Goal: Task Accomplishment & Management: Manage account settings

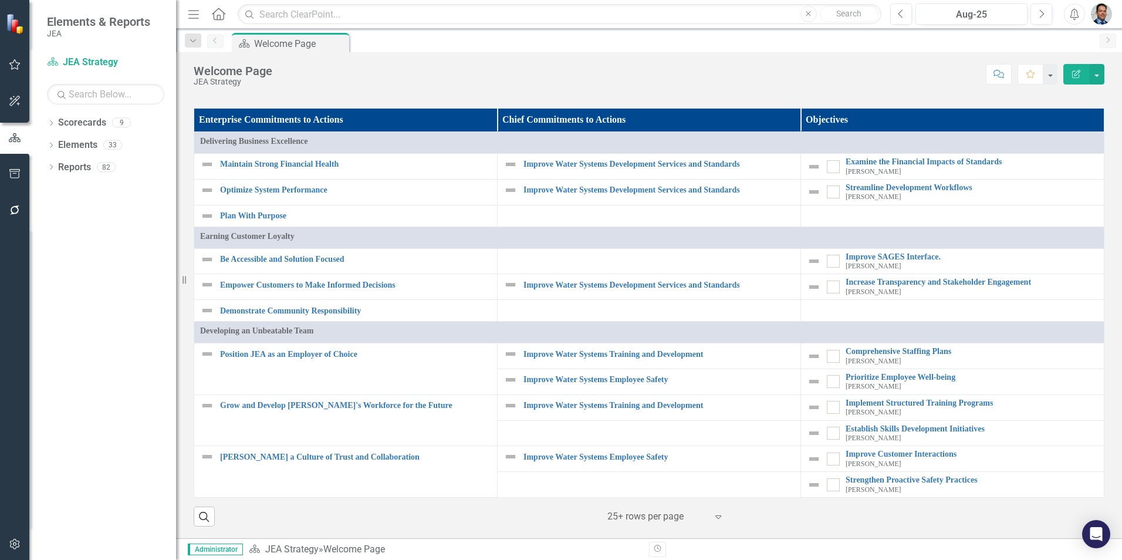
scroll to position [1043, 0]
click at [52, 123] on icon "Dropdown" at bounding box center [51, 124] width 8 height 6
click at [62, 146] on icon "Dropdown" at bounding box center [57, 144] width 9 height 7
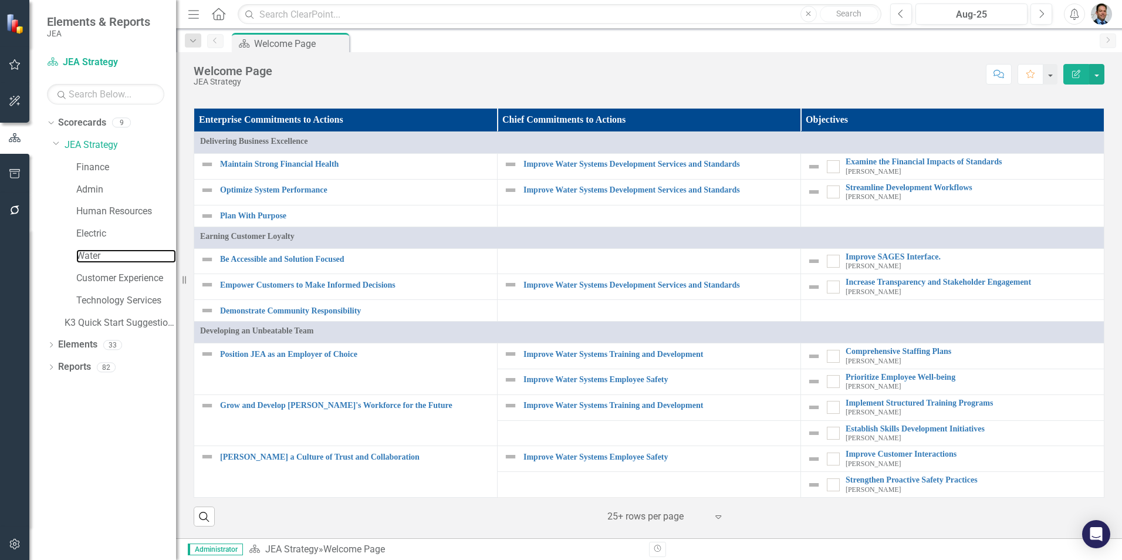
click at [82, 255] on link "Water" at bounding box center [126, 255] width 100 height 13
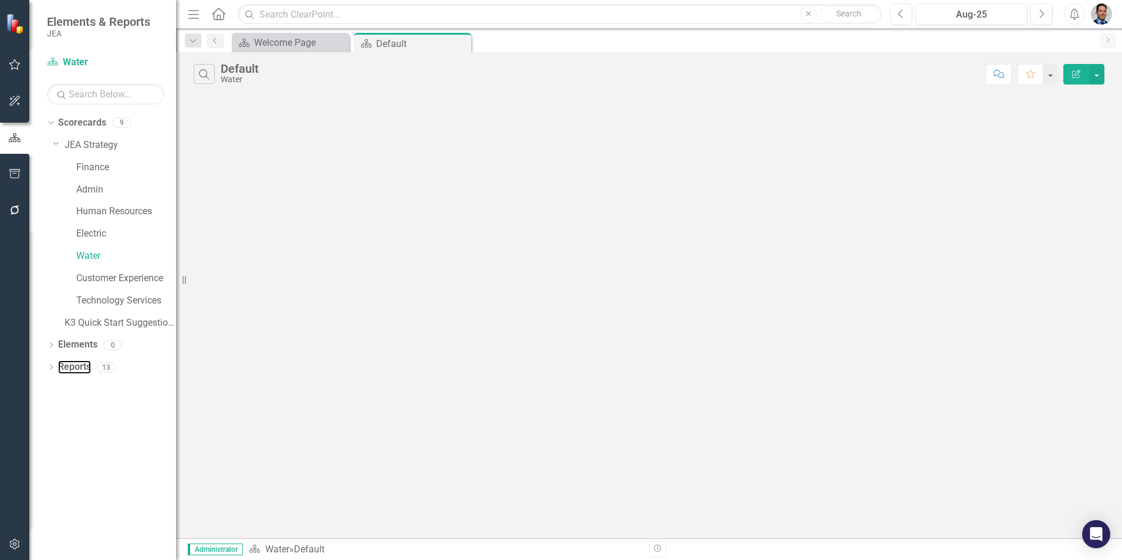
click at [64, 364] on link "Reports" at bounding box center [74, 366] width 33 height 13
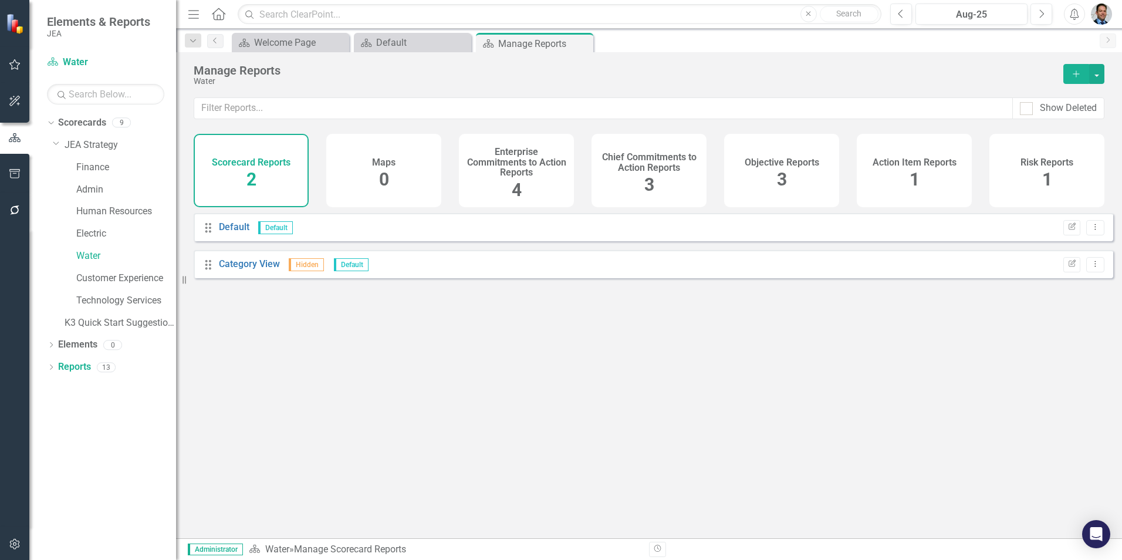
click at [521, 169] on h4 "Enterprise Commitments to Action Reports" at bounding box center [516, 162] width 101 height 31
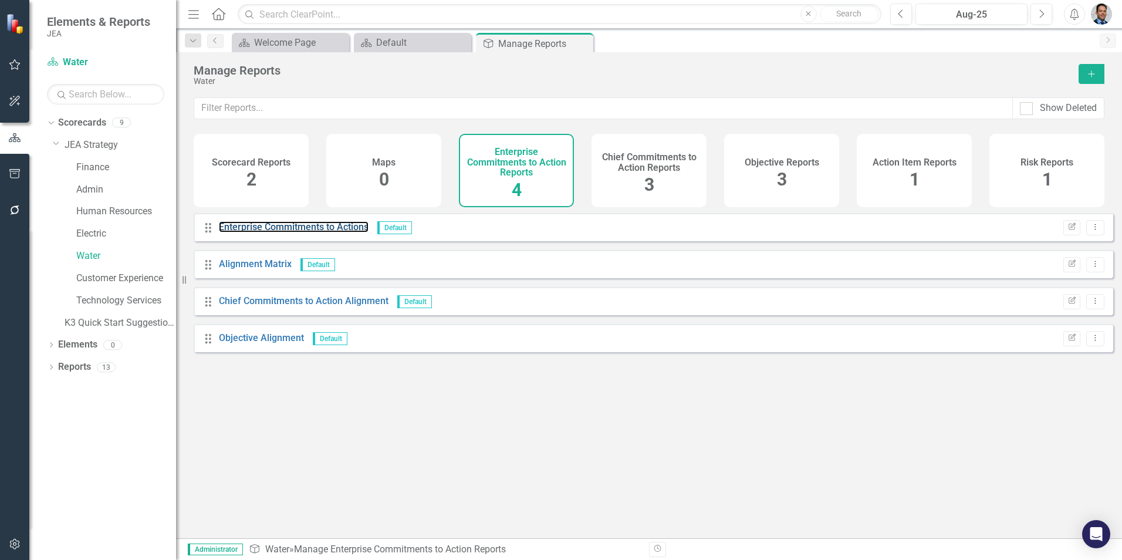
click at [275, 232] on link "Enterprise Commitments to Actions" at bounding box center [294, 226] width 150 height 11
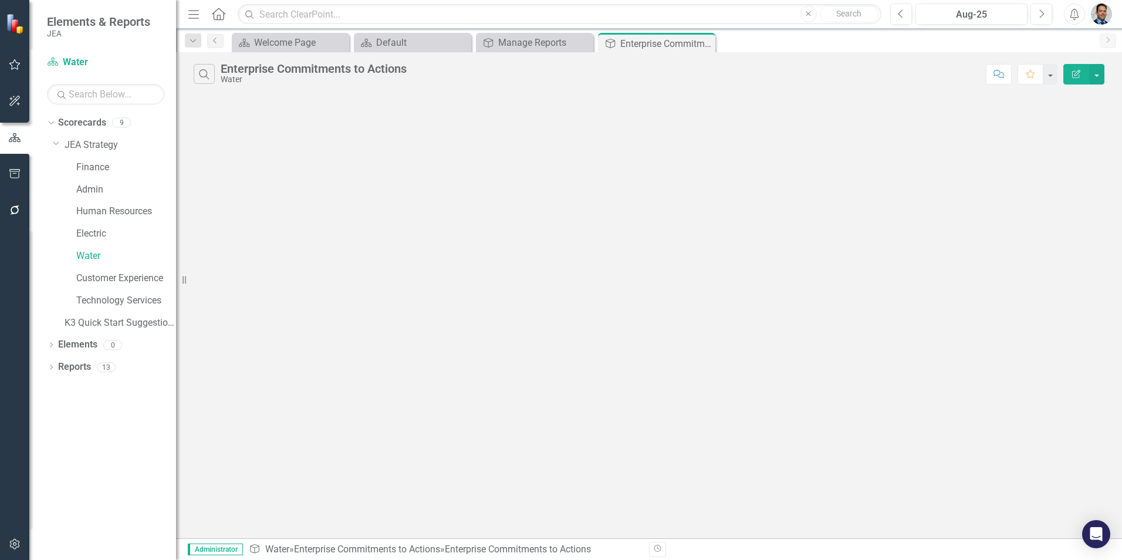
click at [0, 0] on icon "Close" at bounding box center [0, 0] width 0 height 0
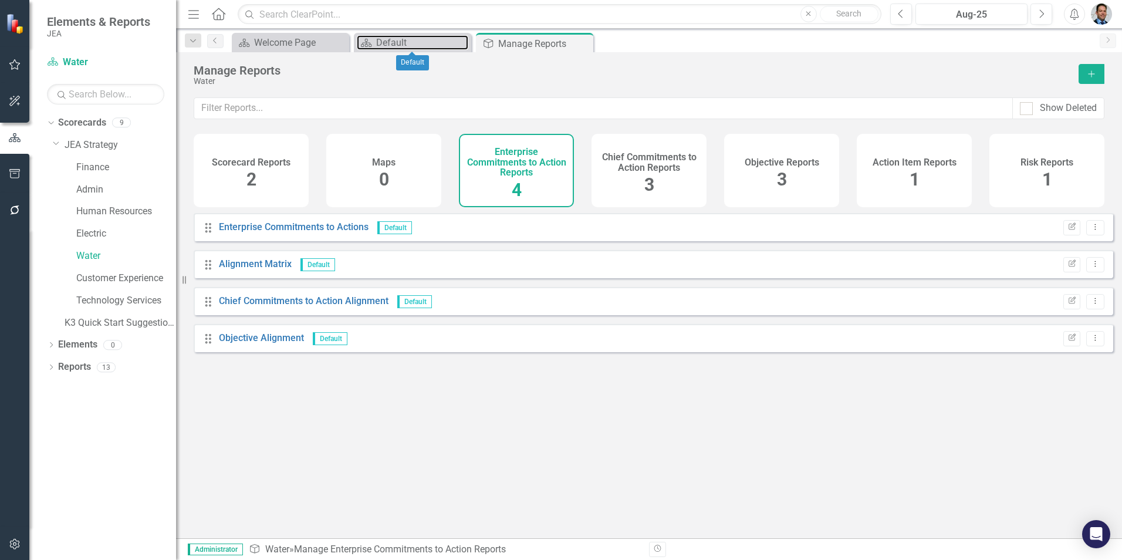
click at [378, 44] on div "Default" at bounding box center [422, 42] width 92 height 15
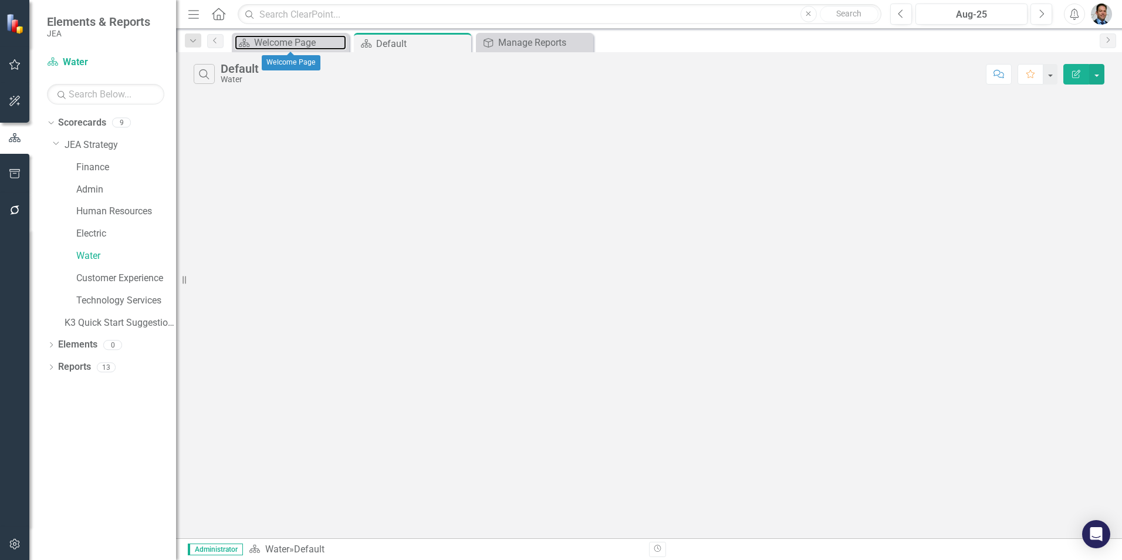
click at [285, 41] on div "Welcome Page" at bounding box center [300, 42] width 92 height 15
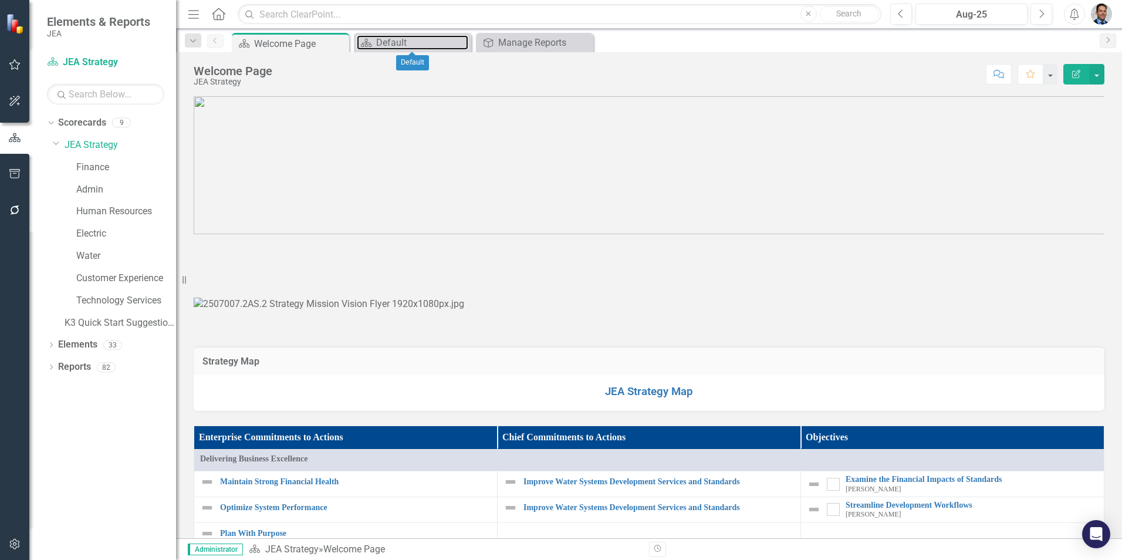
click at [414, 39] on div "Default" at bounding box center [422, 42] width 92 height 15
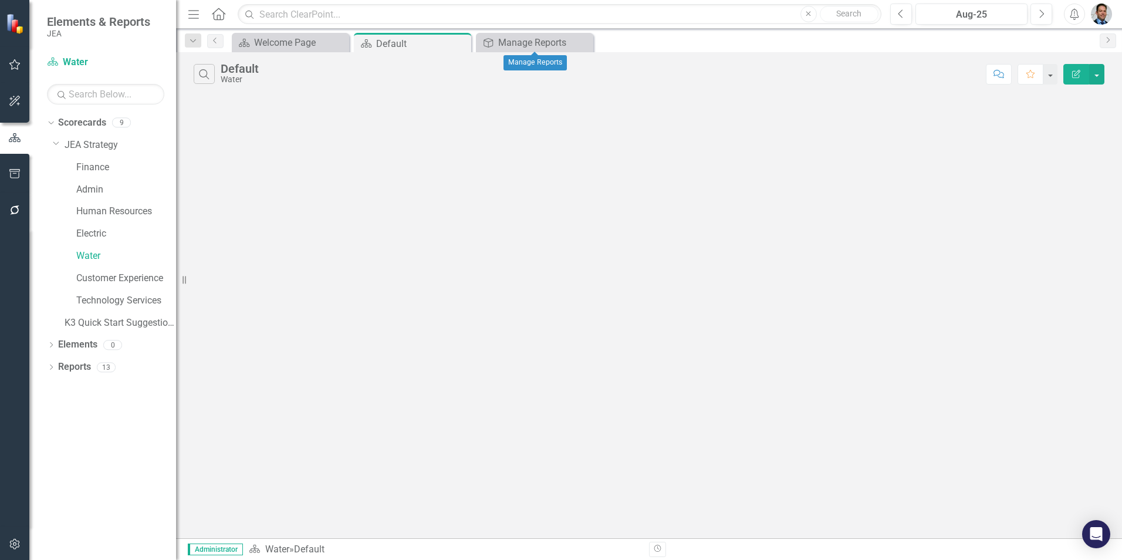
click at [0, 0] on icon "Close" at bounding box center [0, 0] width 0 height 0
click at [80, 363] on link "Reports" at bounding box center [74, 366] width 33 height 13
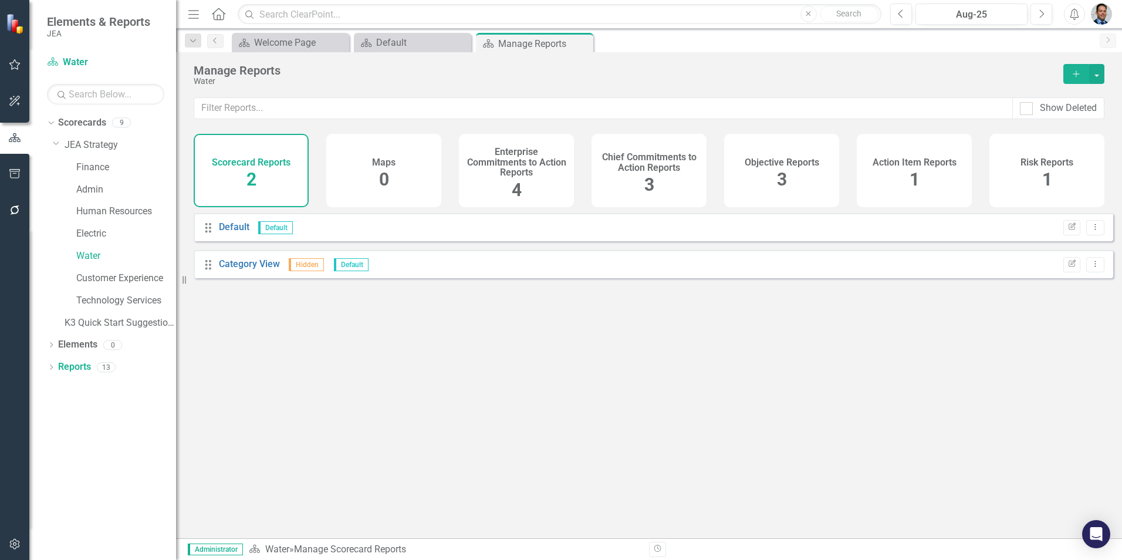
click at [246, 172] on span "2" at bounding box center [251, 179] width 10 height 21
click at [255, 269] on link "Category View" at bounding box center [249, 263] width 61 height 11
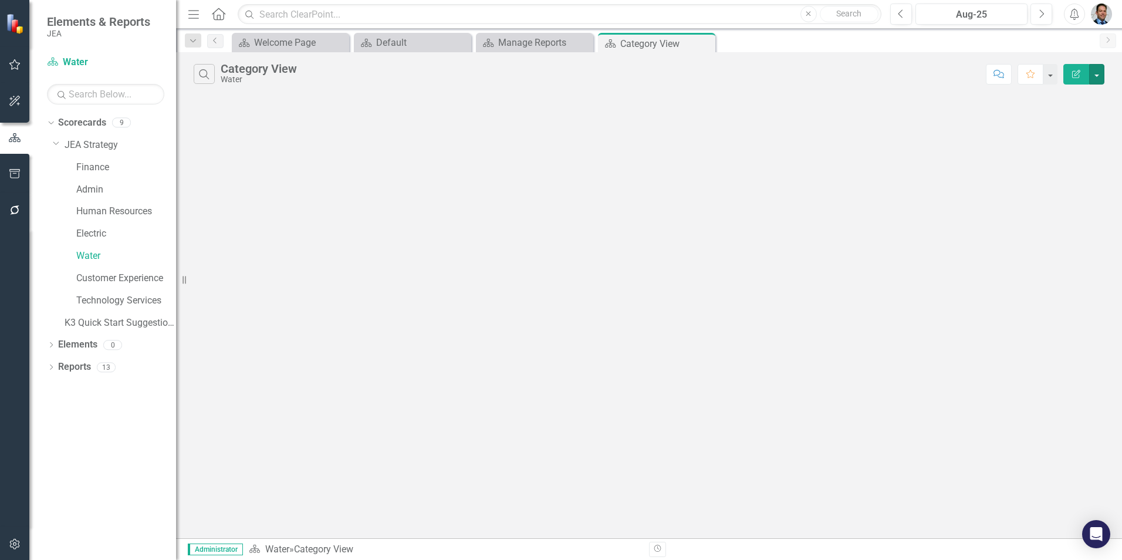
click at [1097, 79] on button "button" at bounding box center [1096, 74] width 15 height 21
click at [1073, 95] on link "Edit Report Edit Report" at bounding box center [1057, 96] width 93 height 22
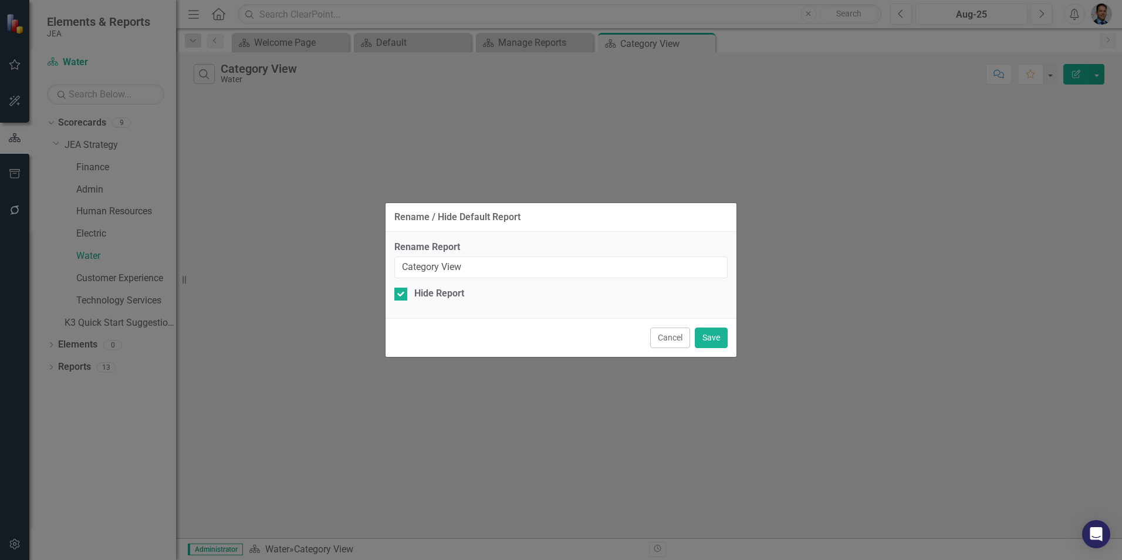
click at [671, 336] on button "Cancel" at bounding box center [670, 337] width 40 height 21
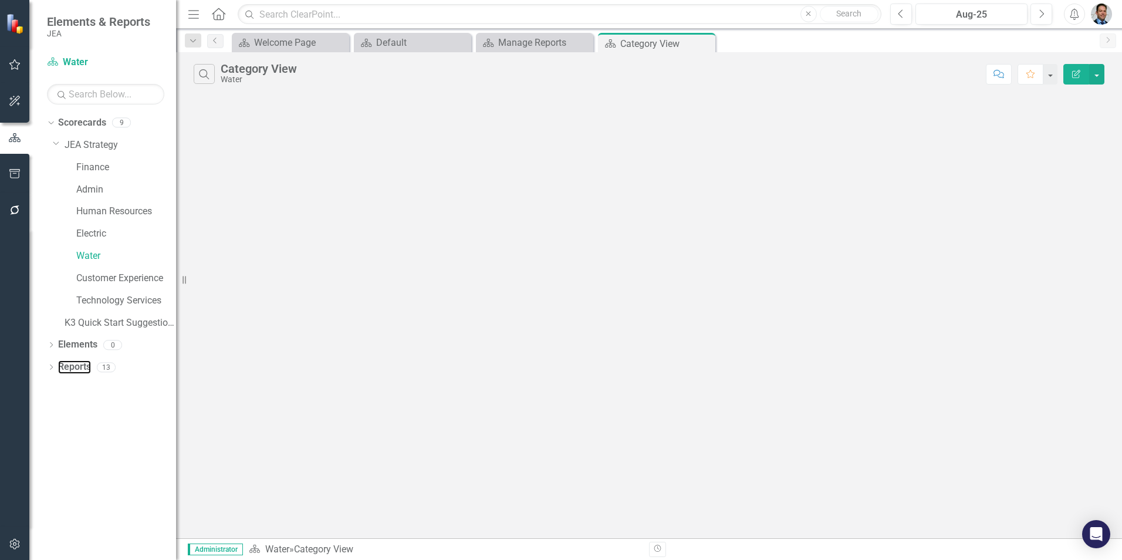
click at [81, 367] on link "Reports" at bounding box center [74, 366] width 33 height 13
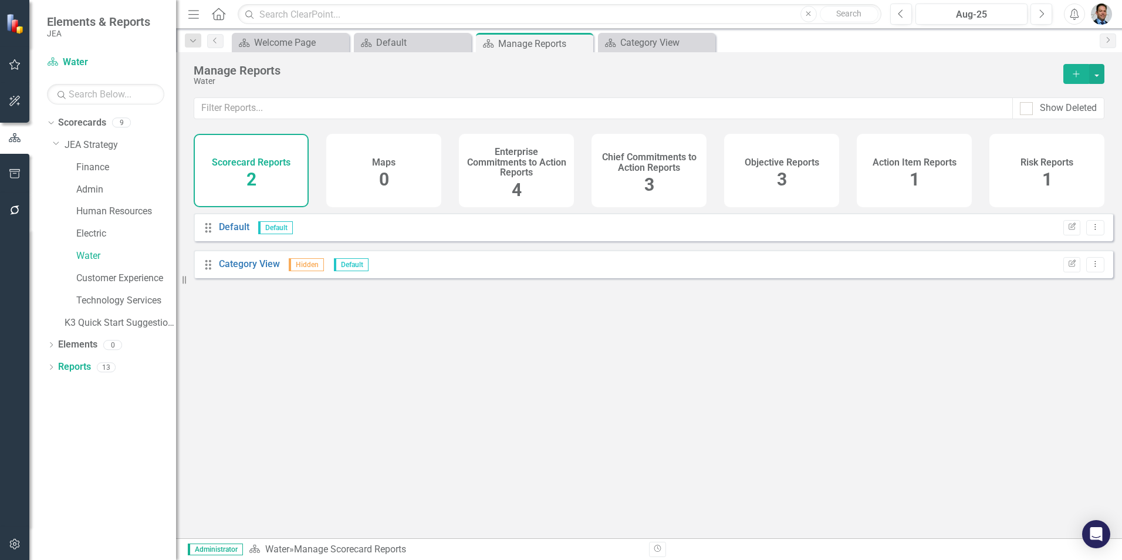
click at [1065, 272] on button "Edit Report" at bounding box center [1071, 264] width 17 height 15
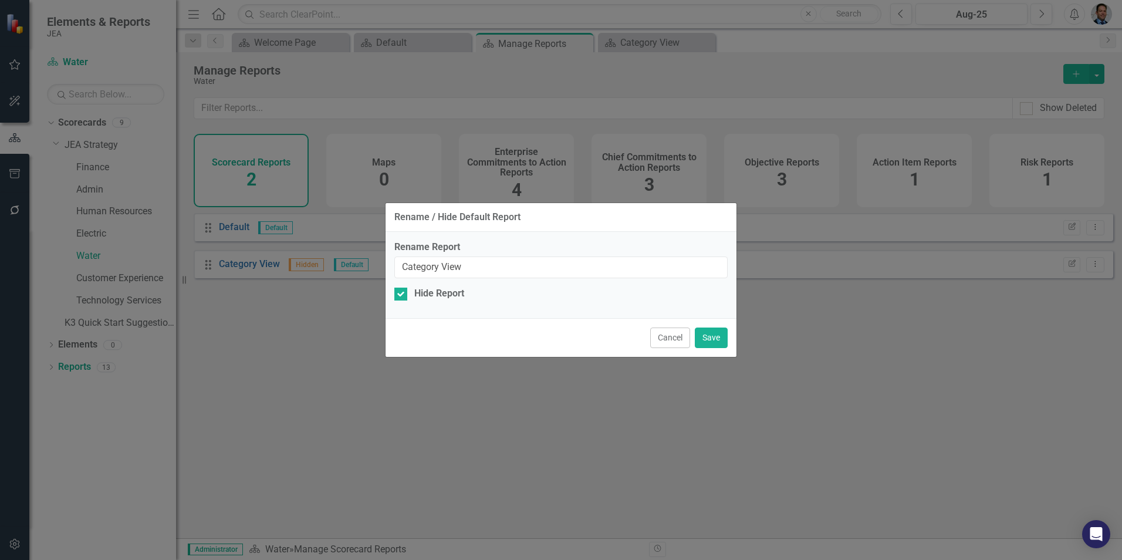
click at [398, 293] on input "Hide Report" at bounding box center [398, 292] width 8 height 8
checkbox input "false"
click at [715, 334] on button "Save" at bounding box center [711, 337] width 33 height 21
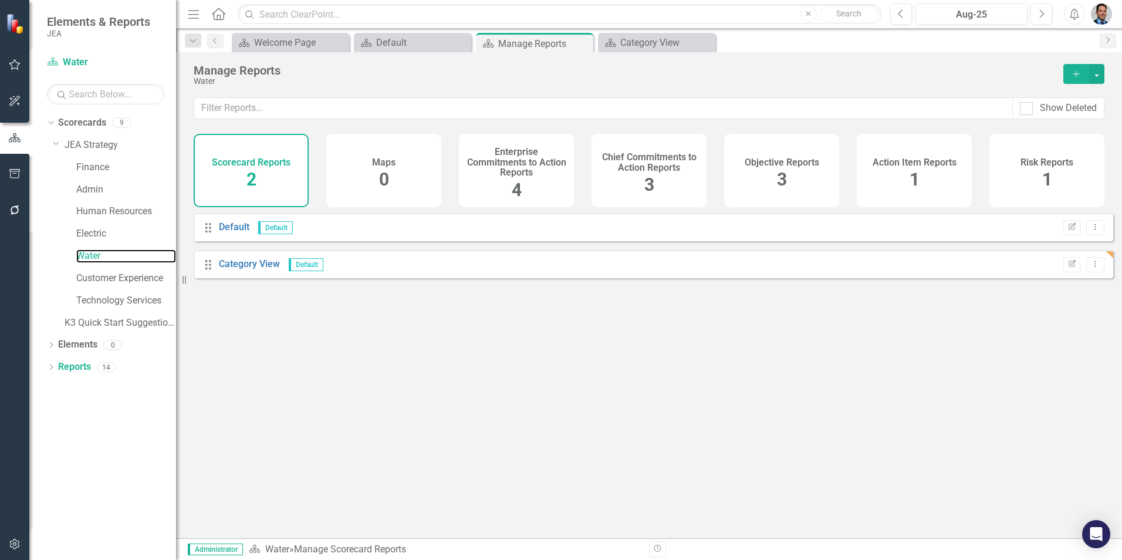
click at [87, 254] on link "Water" at bounding box center [126, 255] width 100 height 13
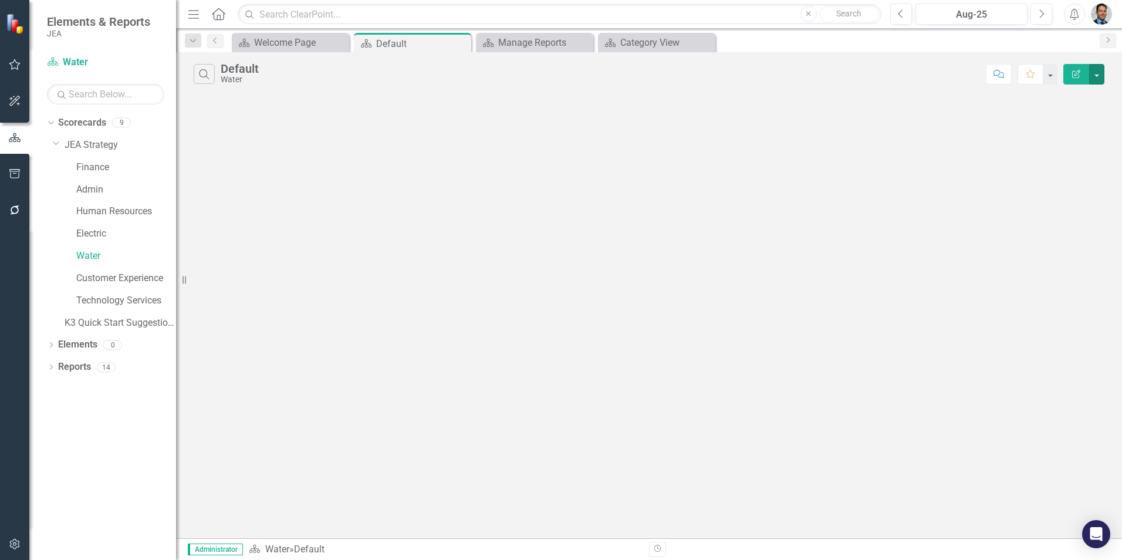
click at [1094, 75] on button "button" at bounding box center [1096, 74] width 15 height 21
click at [1063, 98] on link "Edit Report Edit Report" at bounding box center [1057, 96] width 93 height 22
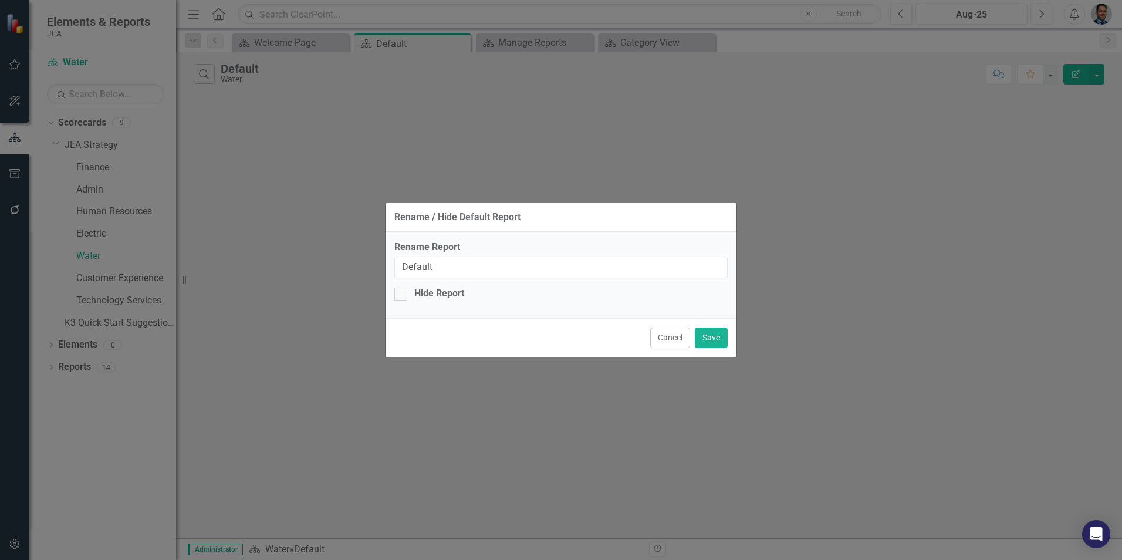
click at [679, 341] on button "Cancel" at bounding box center [670, 337] width 40 height 21
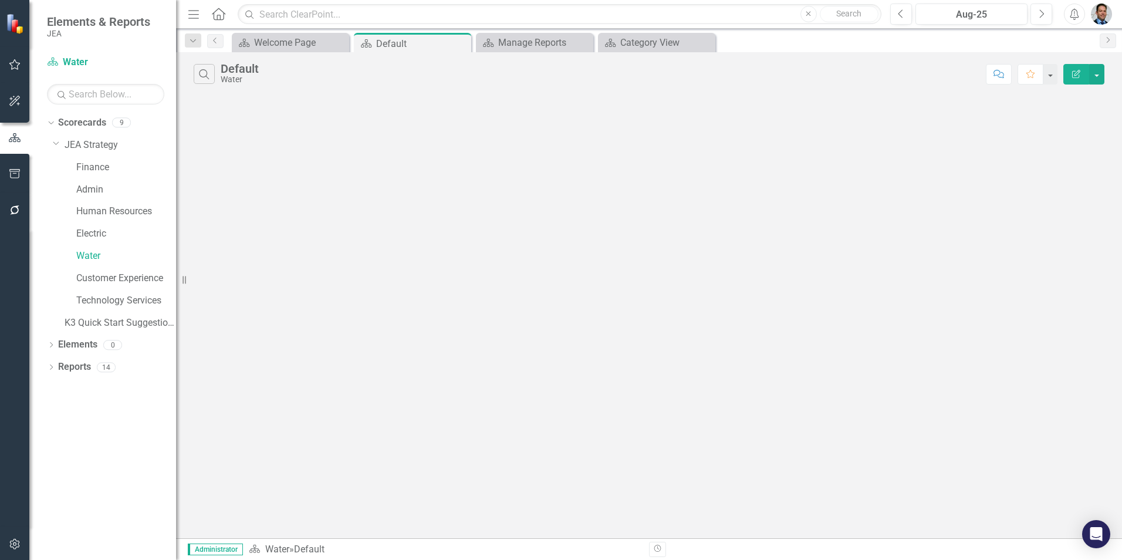
click at [1074, 77] on icon "button" at bounding box center [1076, 74] width 8 height 8
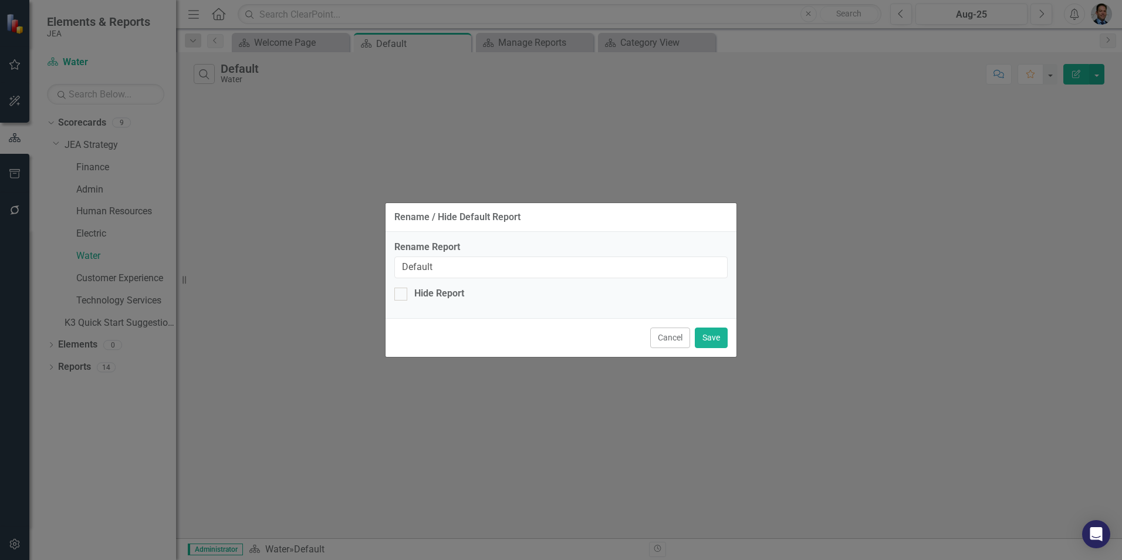
click at [663, 335] on button "Cancel" at bounding box center [670, 337] width 40 height 21
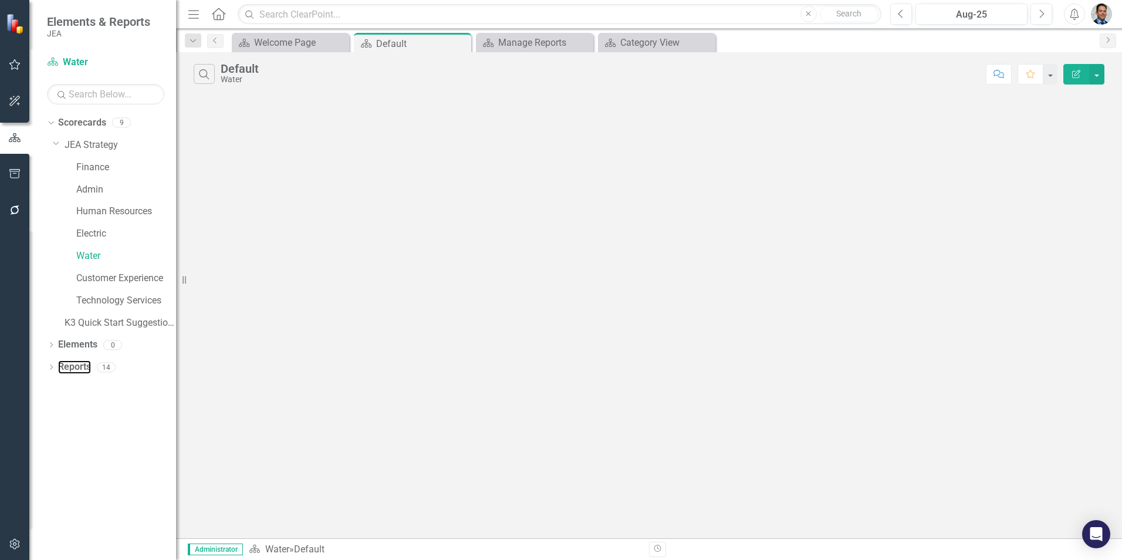
click at [90, 371] on link "Reports" at bounding box center [74, 366] width 33 height 13
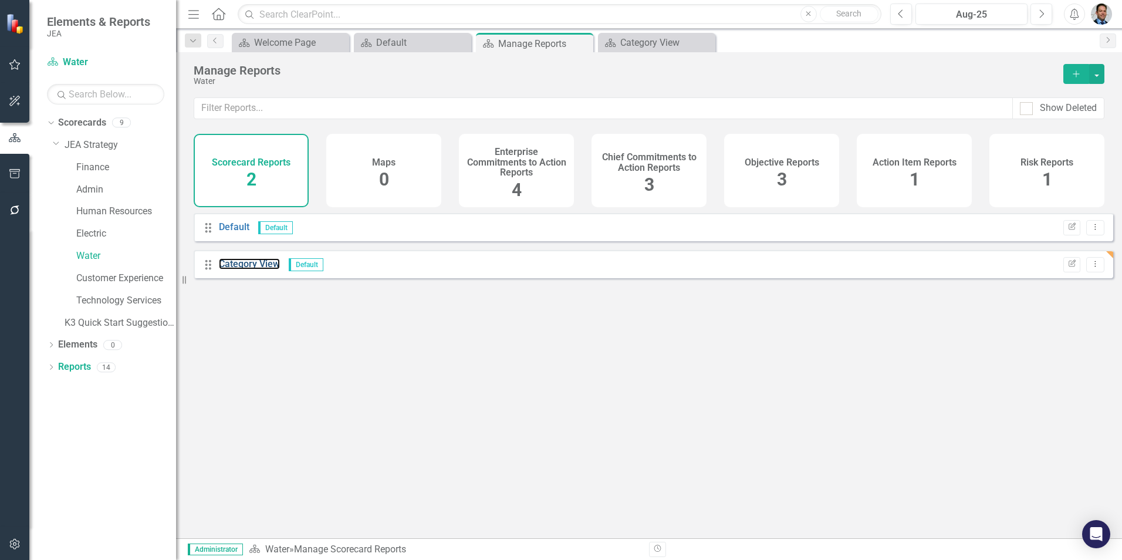
click at [252, 269] on link "Category View" at bounding box center [249, 263] width 61 height 11
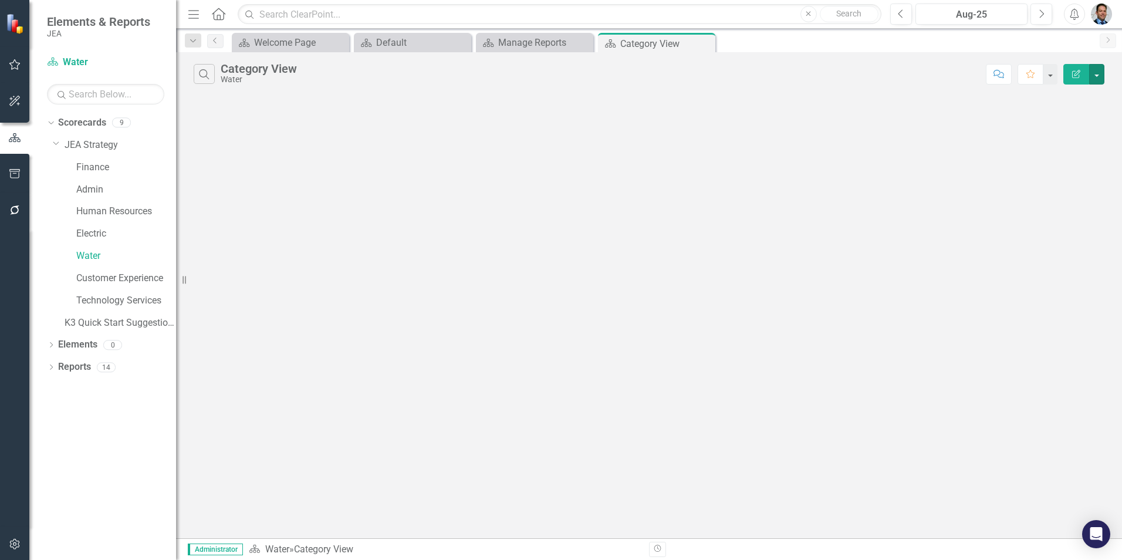
click at [1096, 71] on button "button" at bounding box center [1096, 74] width 15 height 21
click at [1074, 99] on link "Edit Report Edit Report" at bounding box center [1057, 96] width 93 height 22
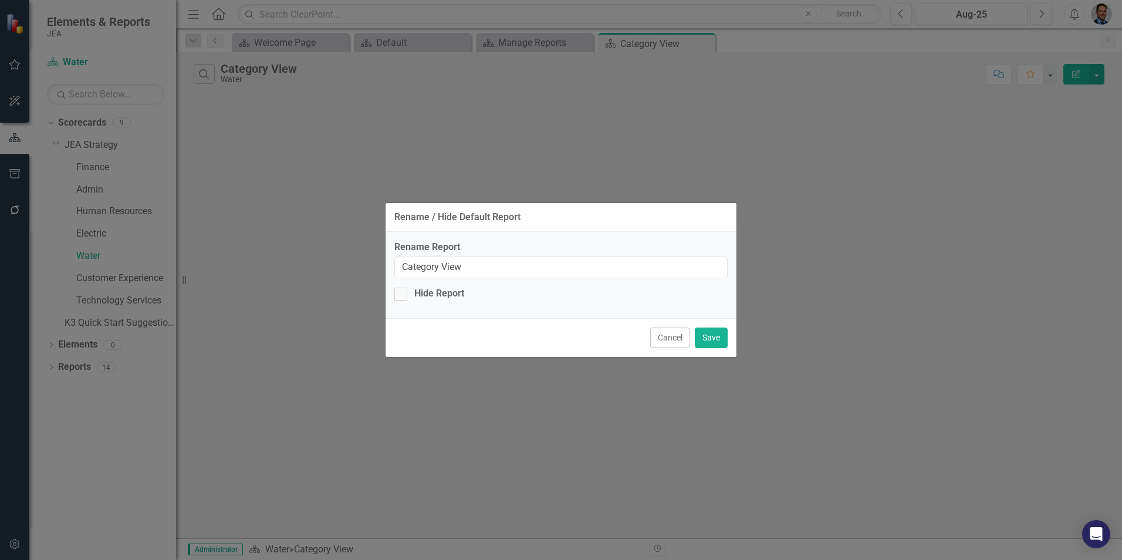
click at [670, 336] on button "Cancel" at bounding box center [670, 337] width 40 height 21
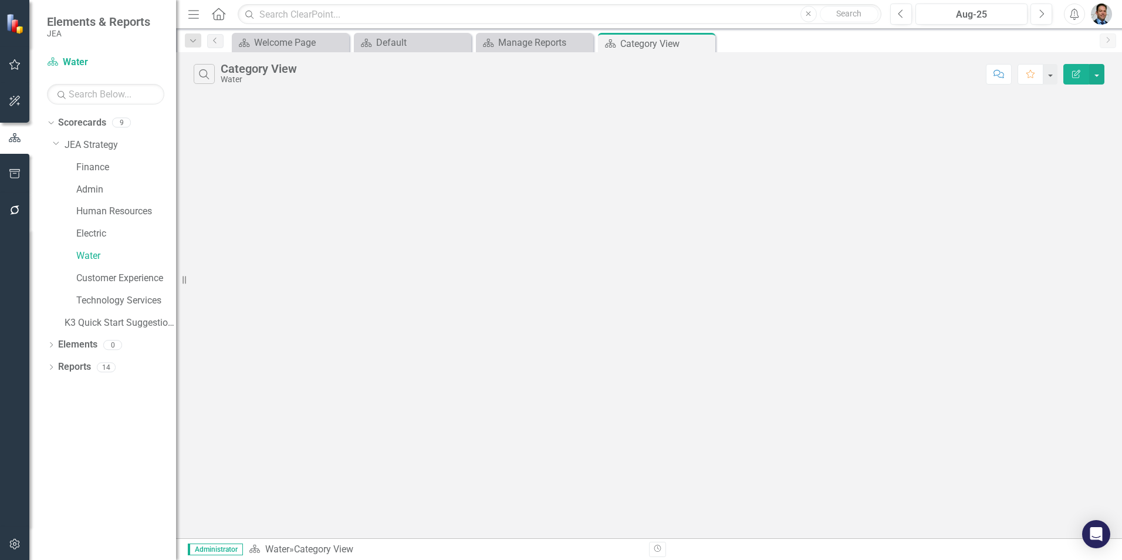
click at [0, 0] on icon "Close" at bounding box center [0, 0] width 0 height 0
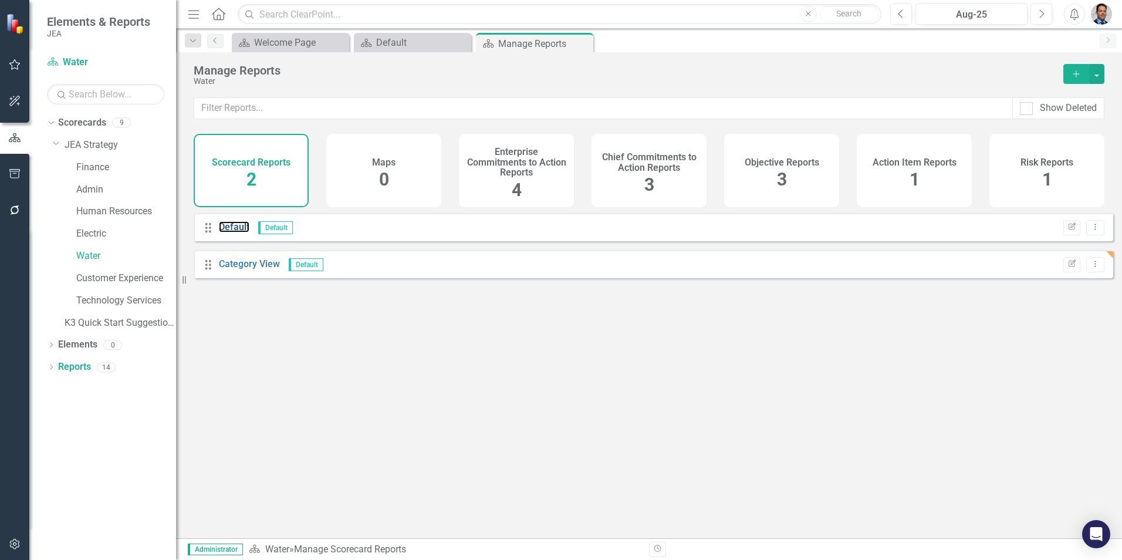
click at [235, 232] on link "Default" at bounding box center [234, 226] width 31 height 11
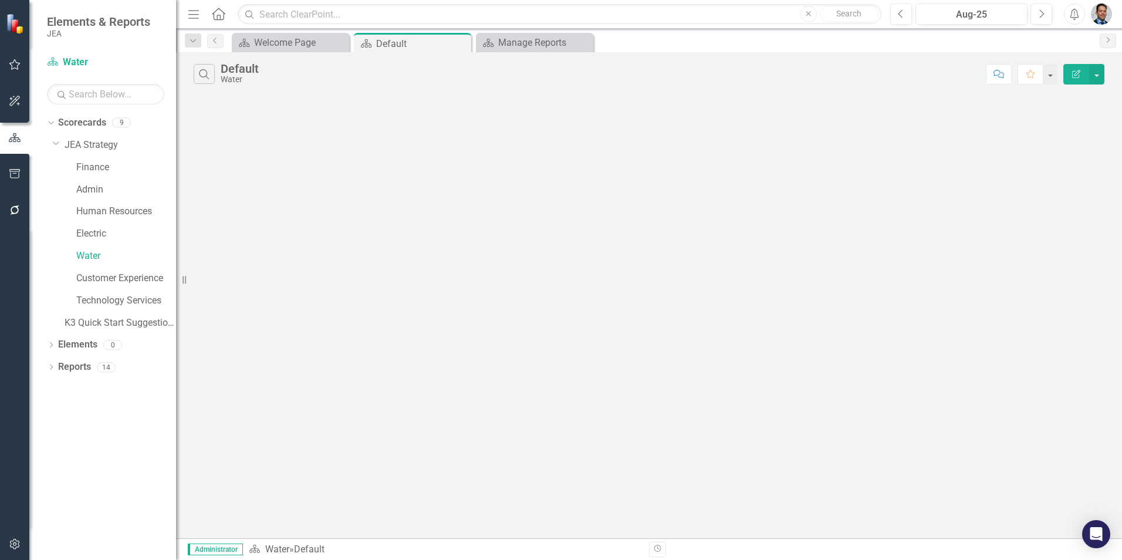
click at [0, 0] on icon "Close" at bounding box center [0, 0] width 0 height 0
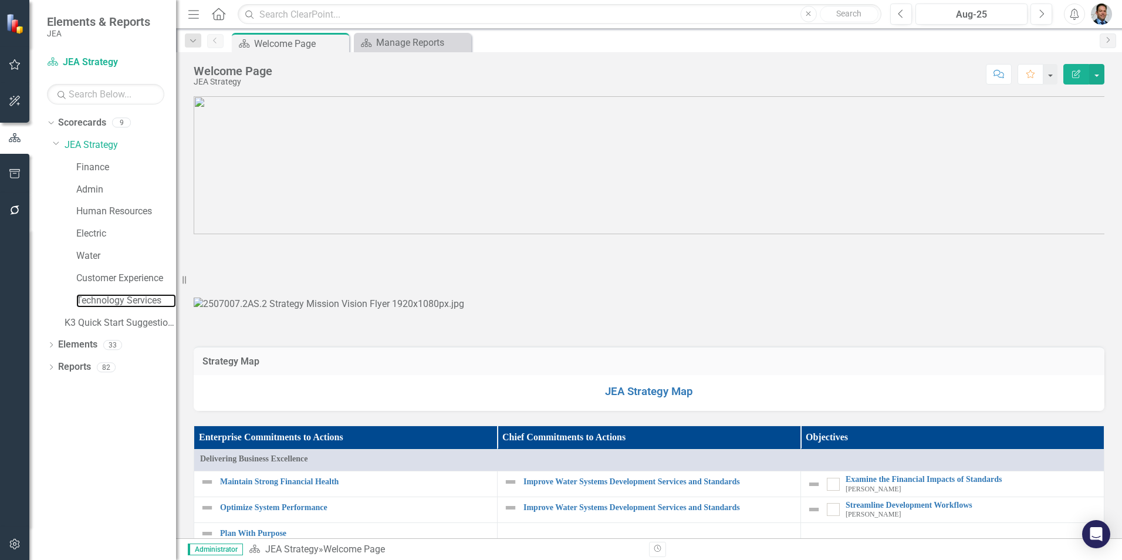
click at [101, 298] on link "Technology Services" at bounding box center [126, 300] width 100 height 13
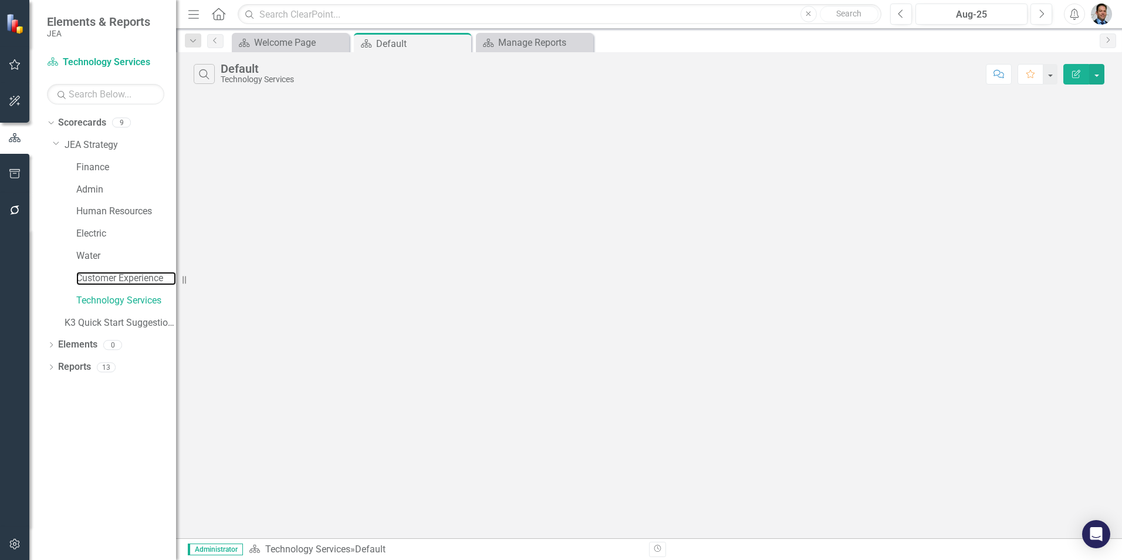
click at [94, 272] on link "Customer Experience" at bounding box center [126, 278] width 100 height 13
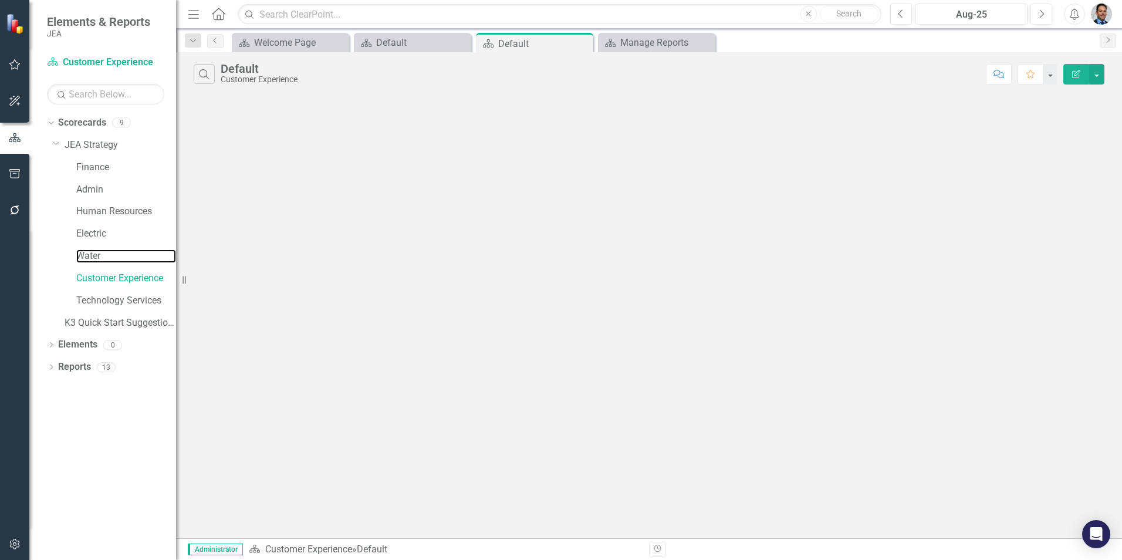
click at [82, 259] on link "Water" at bounding box center [126, 255] width 100 height 13
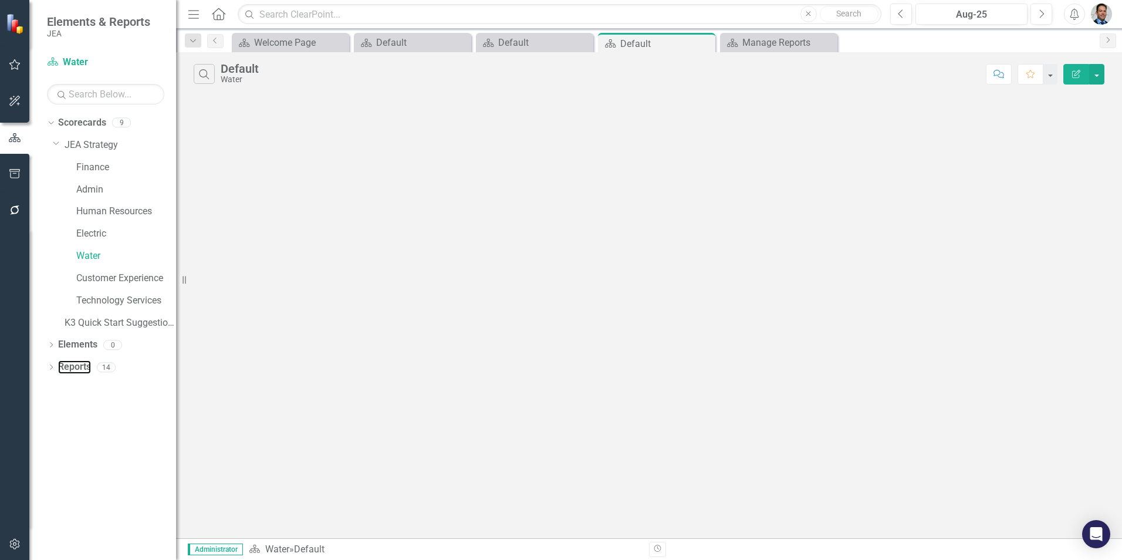
click at [75, 370] on link "Reports" at bounding box center [74, 366] width 33 height 13
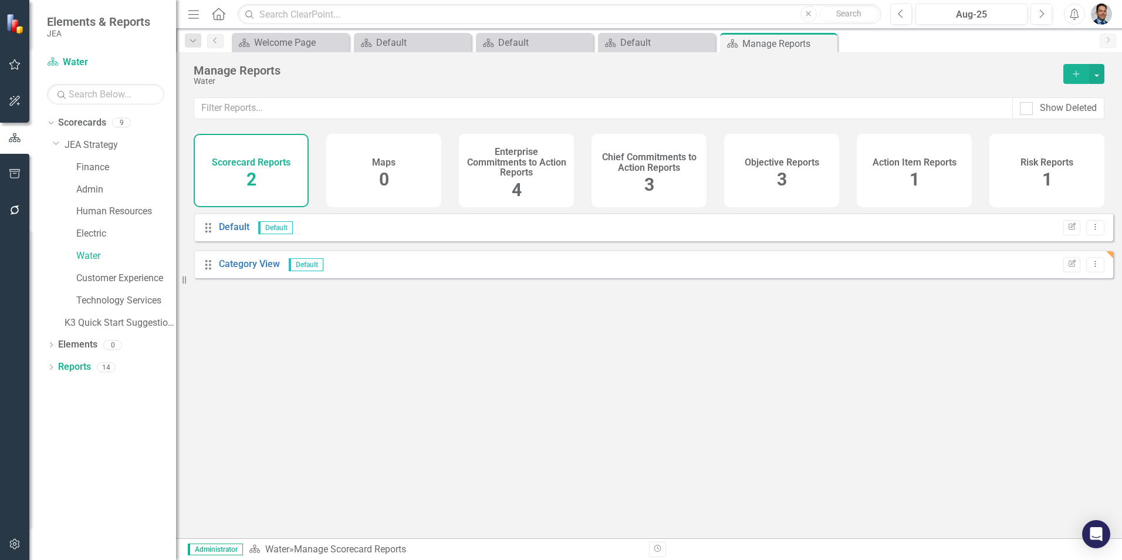
click at [1077, 72] on icon "Add" at bounding box center [1076, 74] width 11 height 8
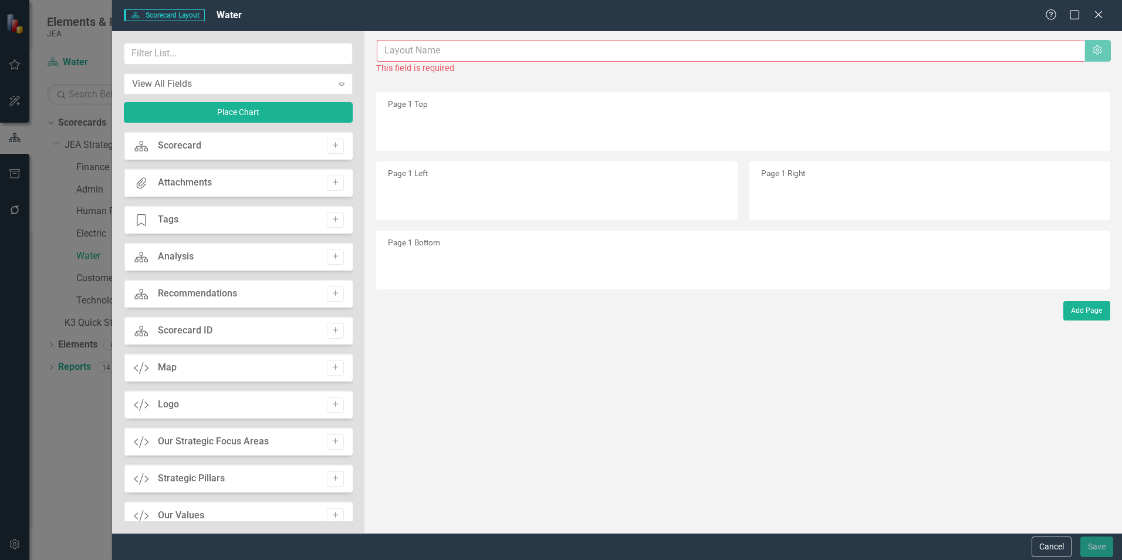
click at [410, 54] on input "text" at bounding box center [731, 51] width 708 height 22
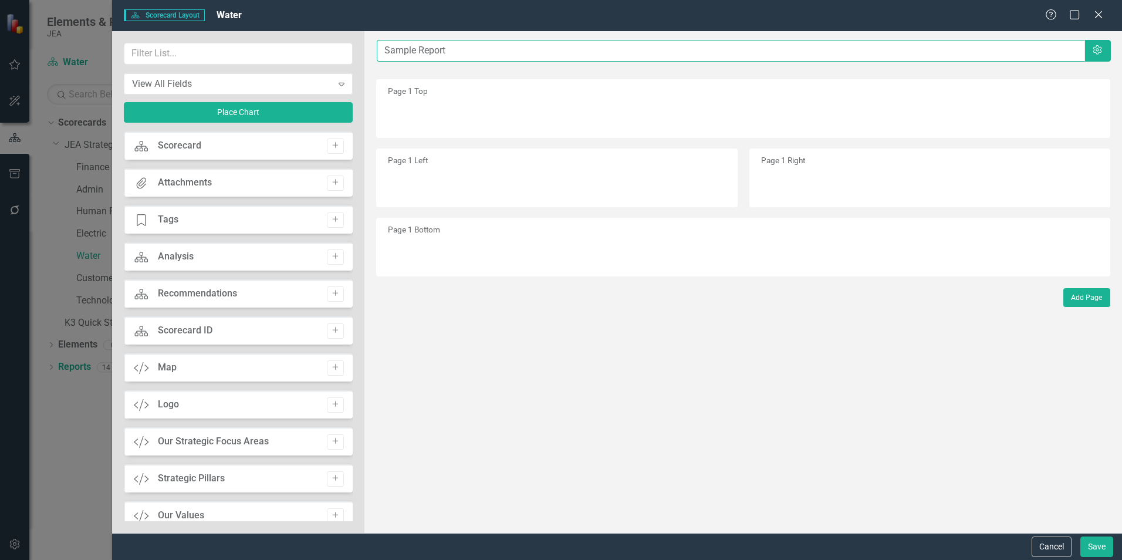
type input "Sample Report"
click at [204, 53] on input "text" at bounding box center [238, 54] width 229 height 22
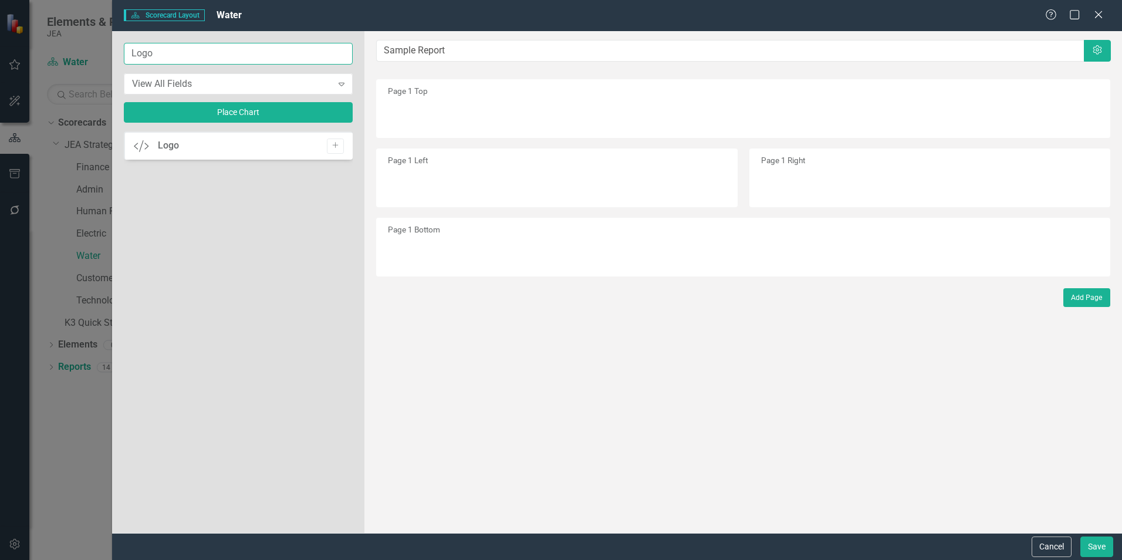
type input "Logo"
click at [337, 148] on icon "Add" at bounding box center [335, 145] width 9 height 7
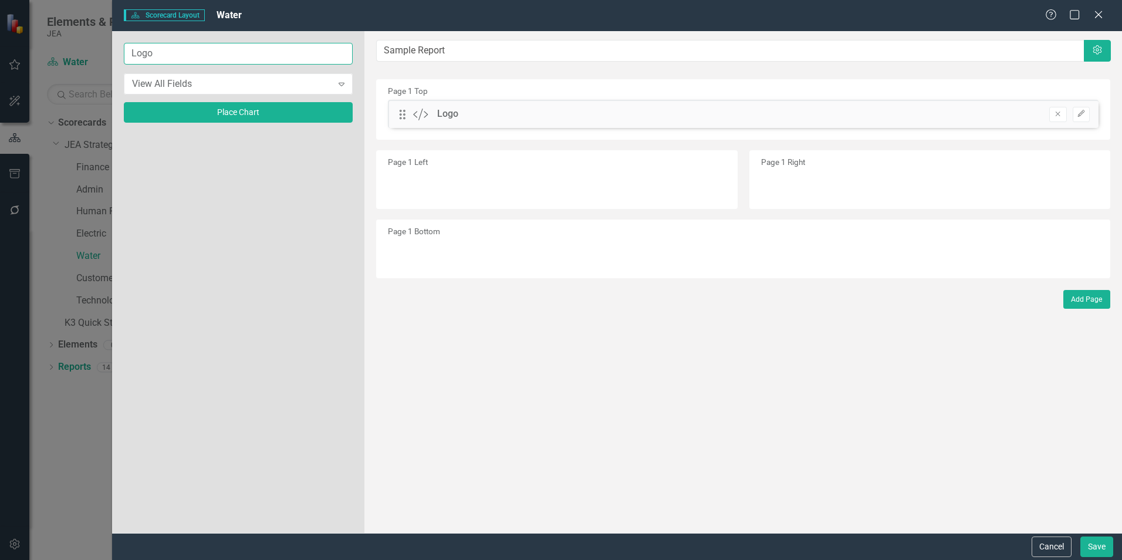
click at [208, 56] on input "Logo" at bounding box center [238, 54] width 229 height 22
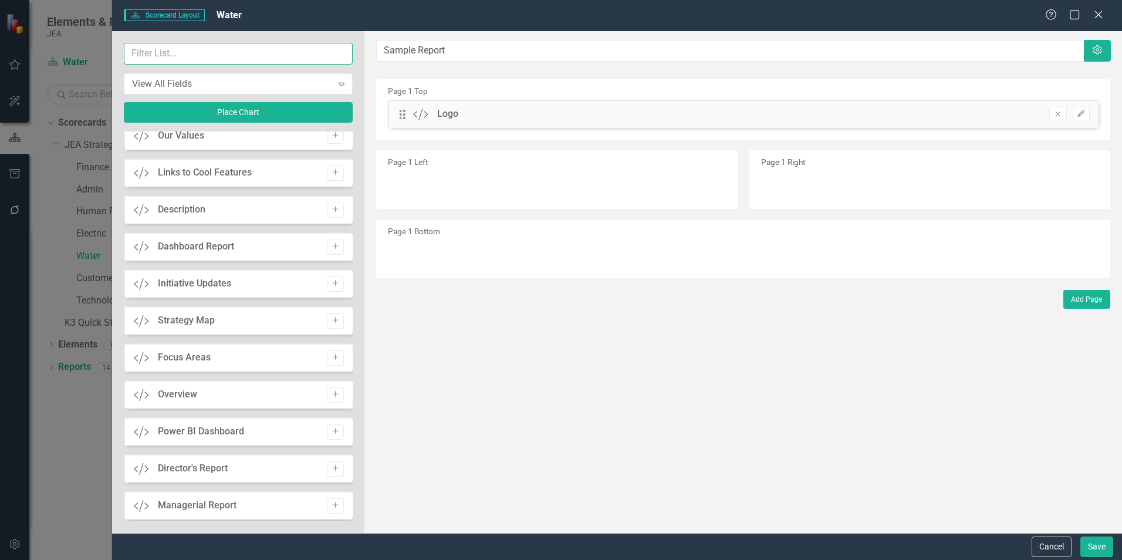
scroll to position [352, 0]
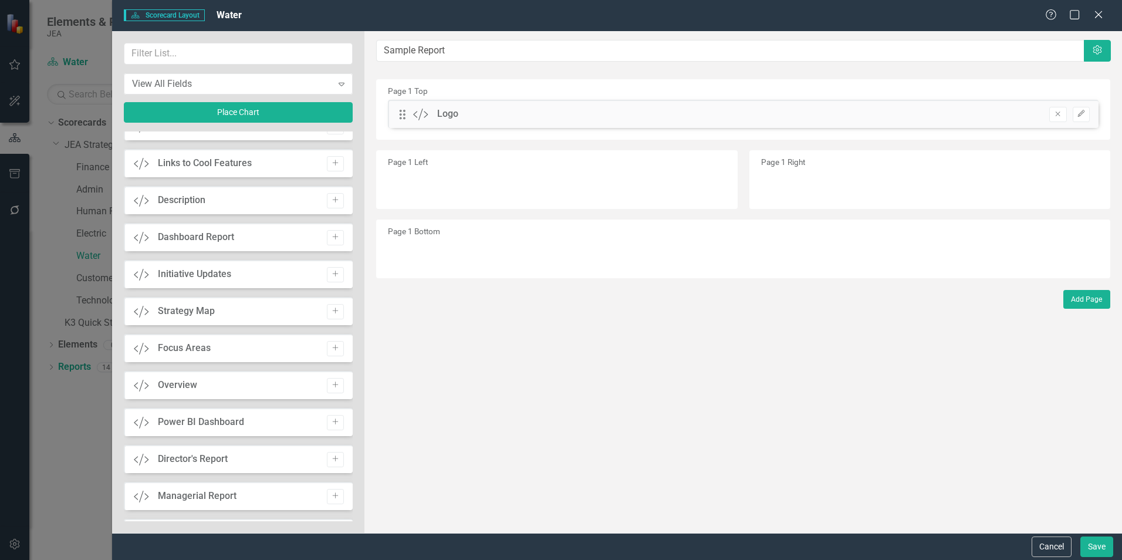
click at [331, 198] on icon "Add" at bounding box center [335, 200] width 9 height 7
drag, startPoint x: 401, startPoint y: 113, endPoint x: 401, endPoint y: 188, distance: 75.1
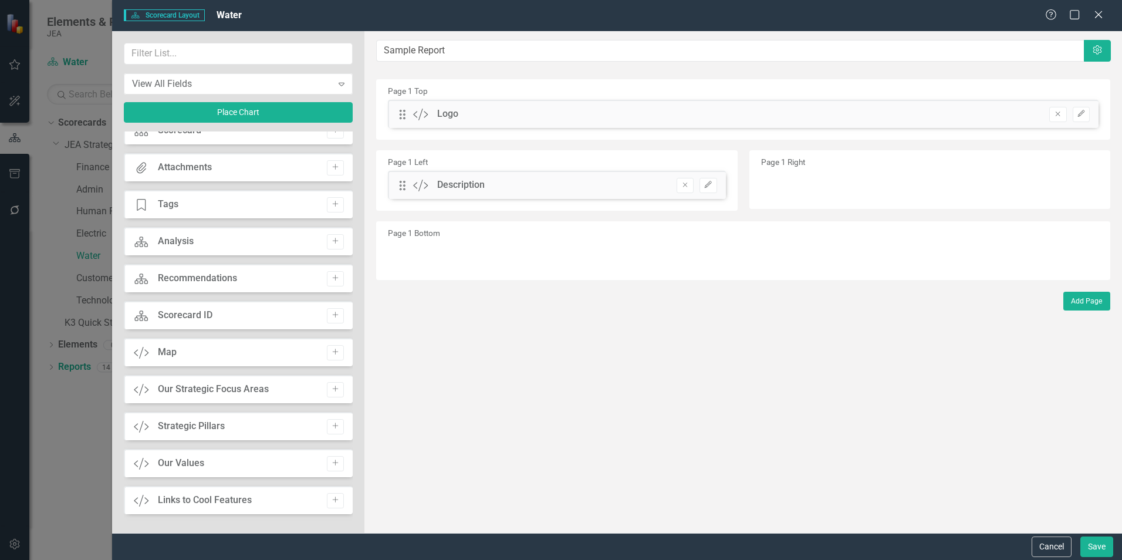
scroll to position [0, 0]
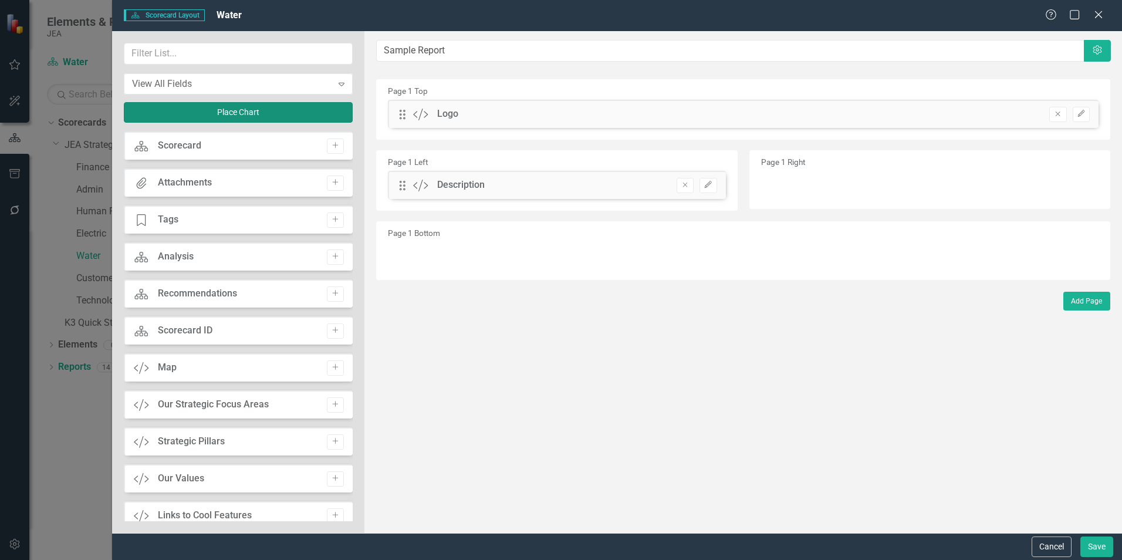
click at [225, 112] on button "Place Chart" at bounding box center [238, 112] width 229 height 21
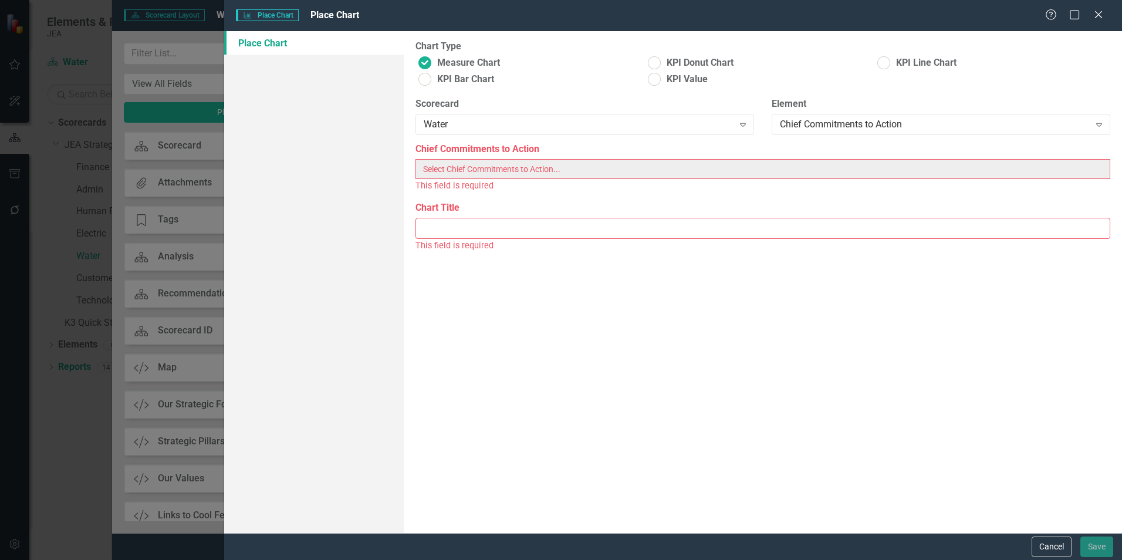
click at [807, 121] on div "Chief Commitments to Action" at bounding box center [934, 124] width 309 height 13
click at [718, 124] on div "Water" at bounding box center [578, 124] width 309 height 13
click at [655, 61] on ins at bounding box center [655, 63] width 18 height 18
click at [655, 61] on input "KPI Donut Chart" at bounding box center [655, 63] width 18 height 18
radio input "true"
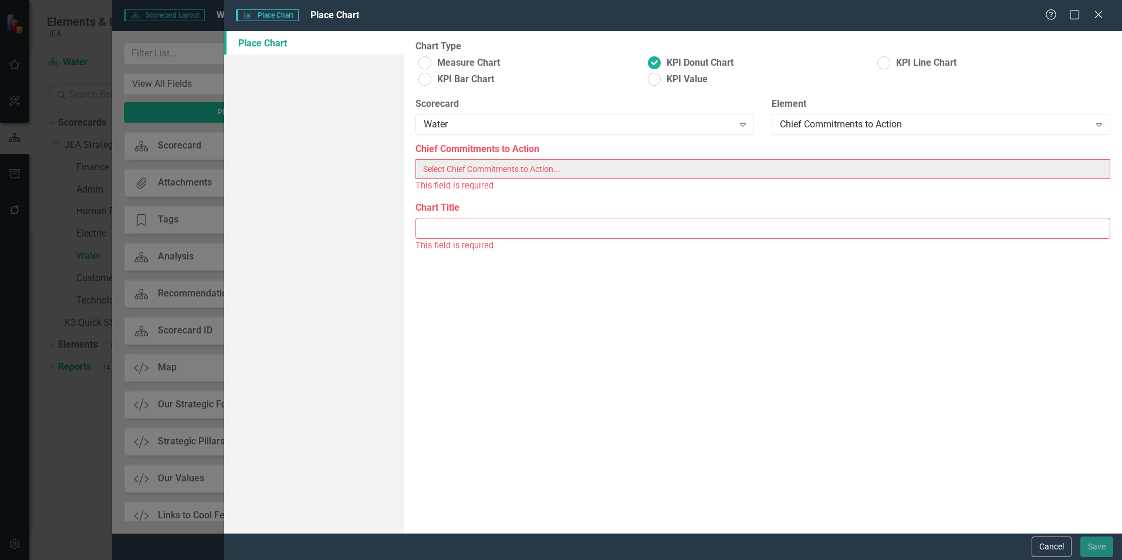
click at [823, 125] on div "Chief Commitments to Action" at bounding box center [934, 124] width 309 height 13
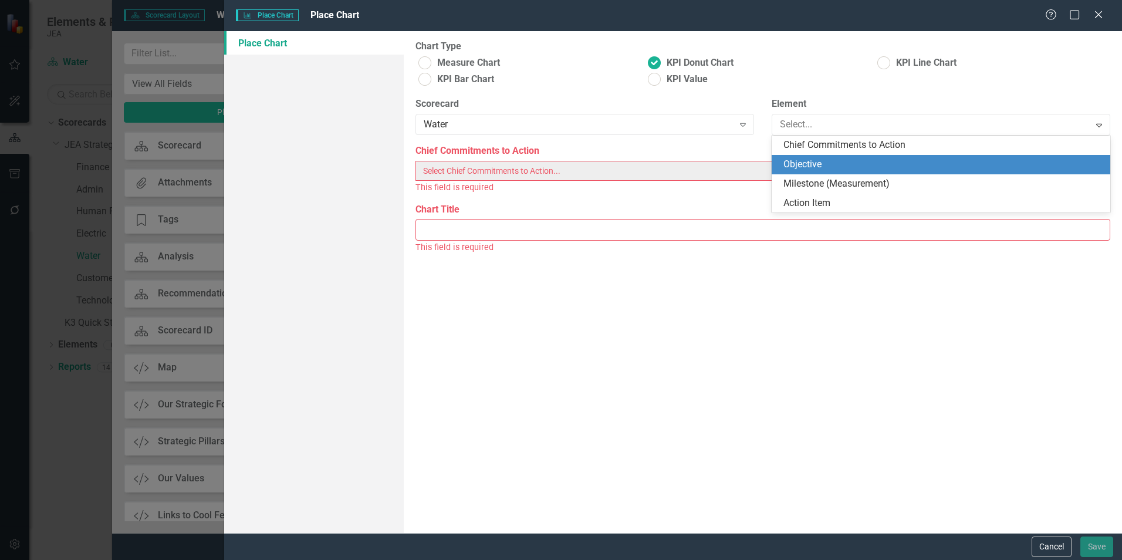
click at [823, 163] on div "Objective" at bounding box center [943, 164] width 320 height 13
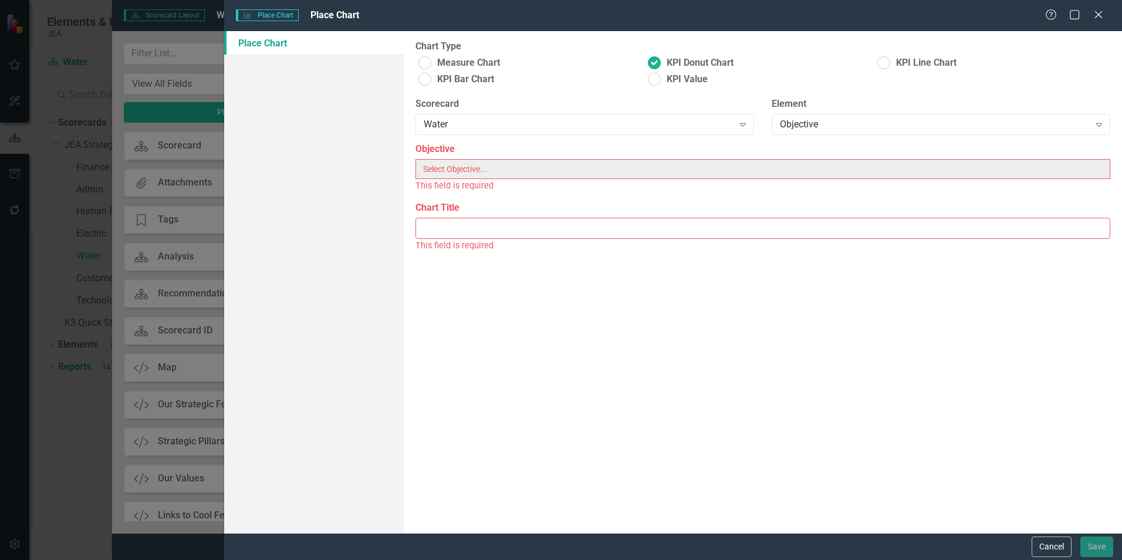
click at [500, 225] on input "Chart Title" at bounding box center [762, 229] width 695 height 22
click at [800, 122] on div "Objective" at bounding box center [934, 124] width 309 height 13
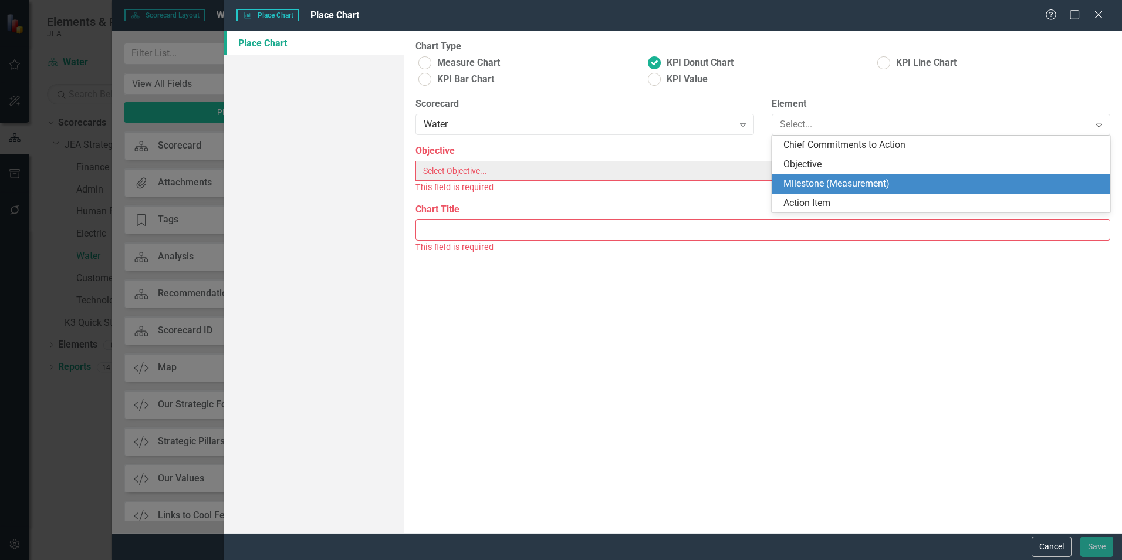
click at [805, 188] on div "Milestone (Measurement)" at bounding box center [943, 183] width 320 height 13
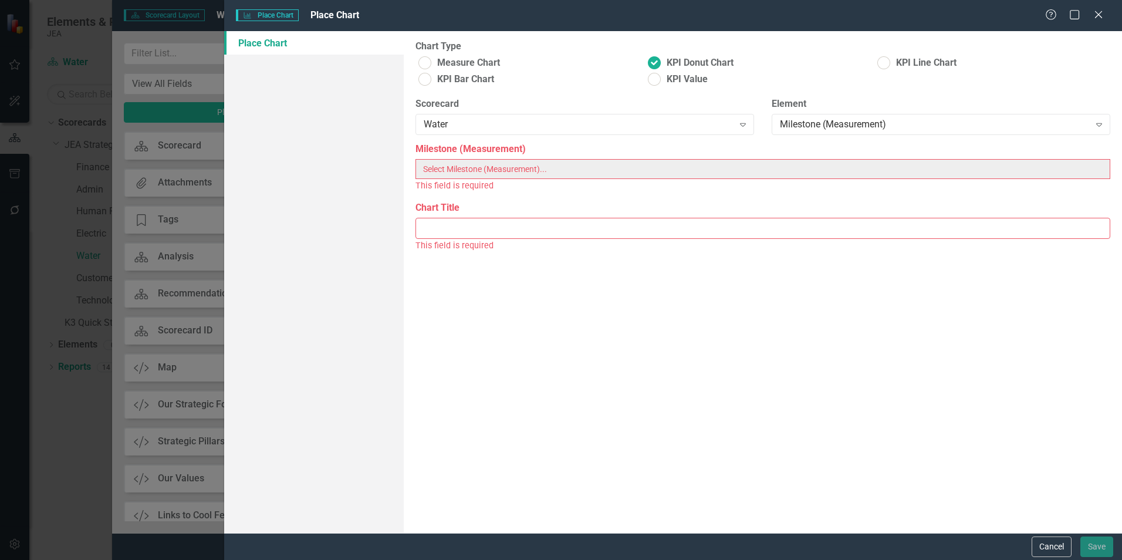
click at [555, 198] on div "Milestone (Measurement) This field is required" at bounding box center [763, 172] width 712 height 58
drag, startPoint x: 546, startPoint y: 227, endPoint x: 611, endPoint y: 210, distance: 67.2
click at [546, 226] on input "Chart Title" at bounding box center [762, 229] width 695 height 22
click at [813, 123] on div "Milestone (Measurement)" at bounding box center [934, 124] width 309 height 13
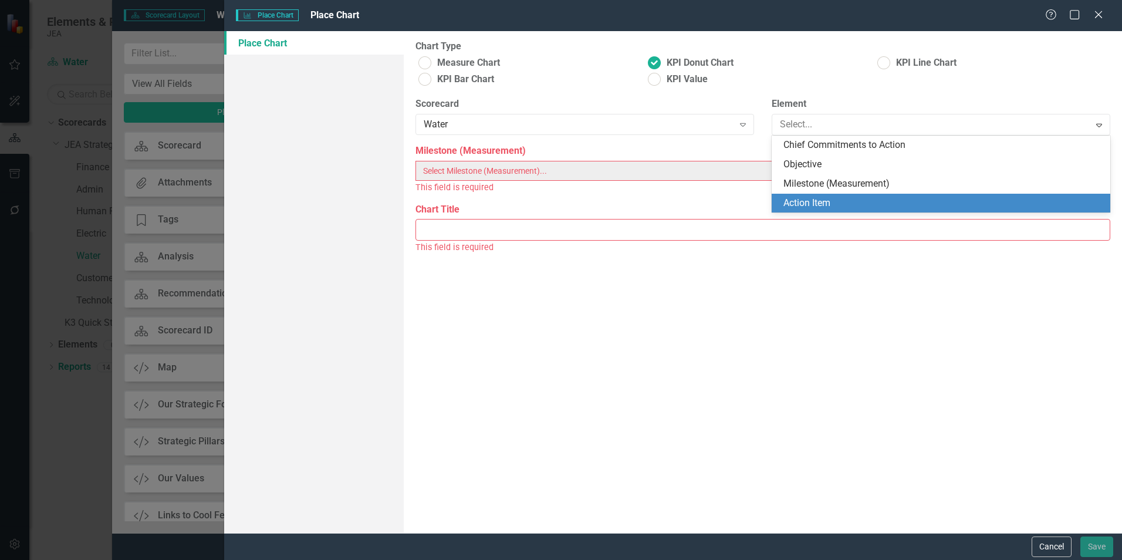
click at [813, 200] on div "Action Item" at bounding box center [943, 203] width 320 height 13
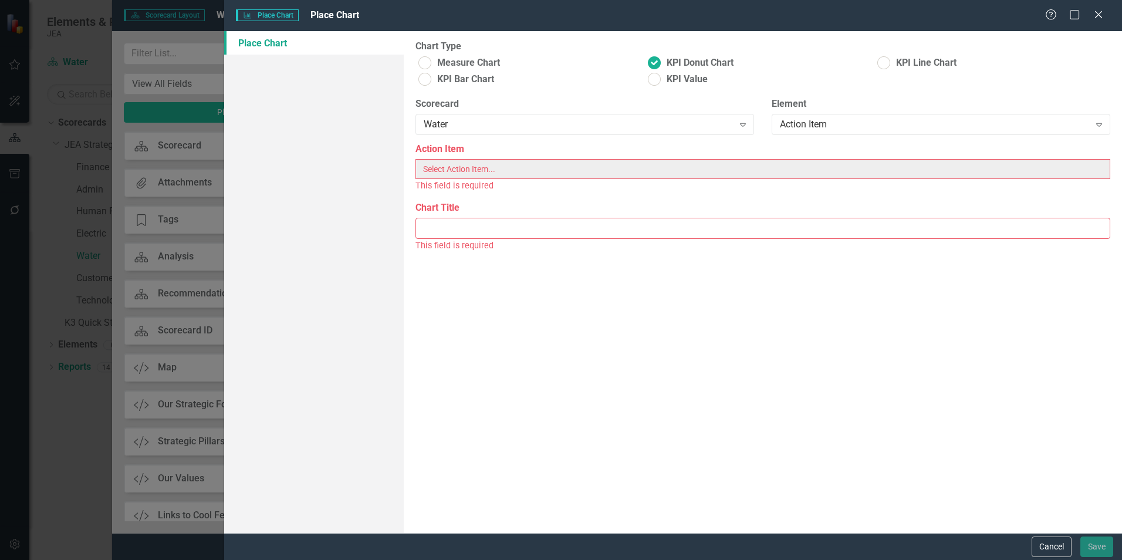
click at [726, 232] on input "Chart Title" at bounding box center [762, 229] width 695 height 22
click at [1047, 550] on button "Cancel" at bounding box center [1052, 546] width 40 height 21
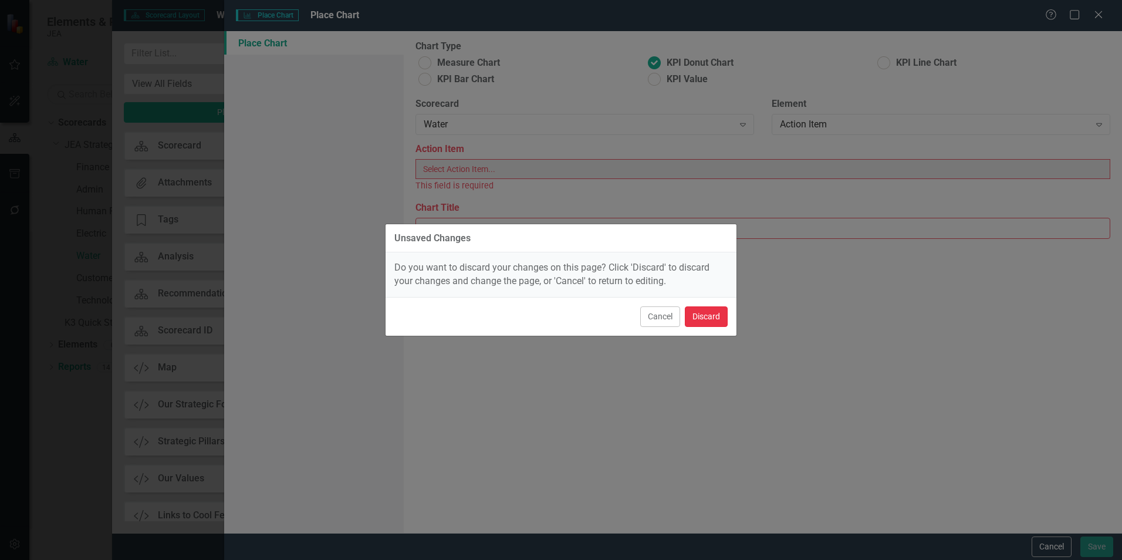
click at [707, 319] on button "Discard" at bounding box center [706, 316] width 43 height 21
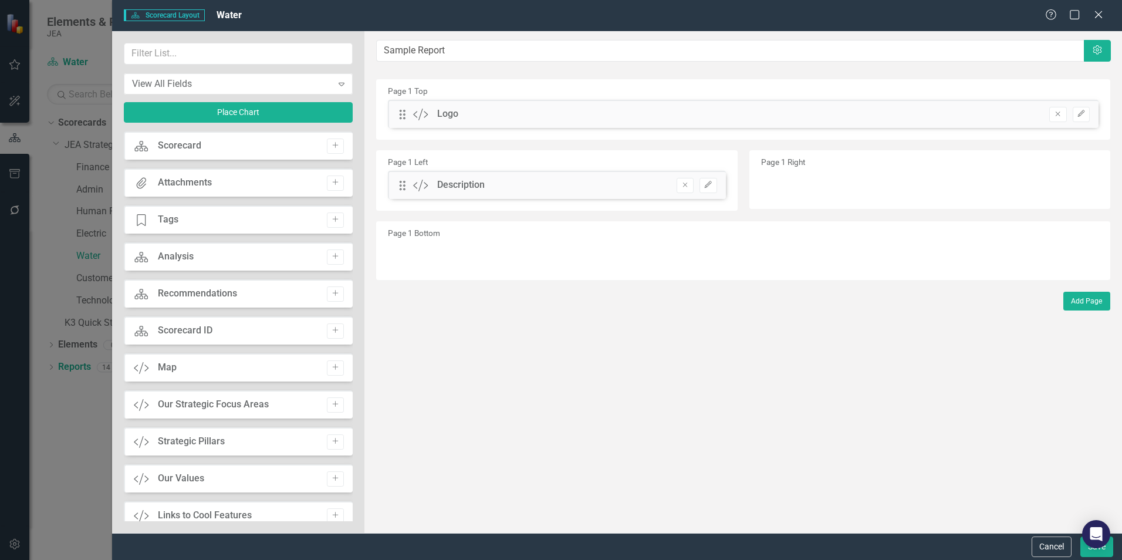
click at [1053, 549] on button "Cancel" at bounding box center [1052, 546] width 40 height 21
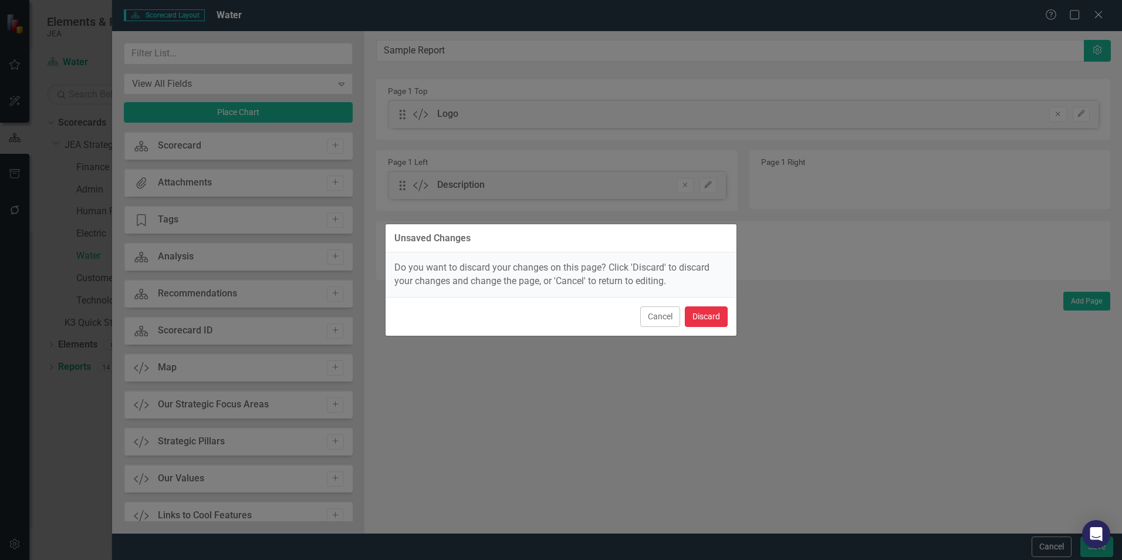
click at [715, 315] on button "Discard" at bounding box center [706, 316] width 43 height 21
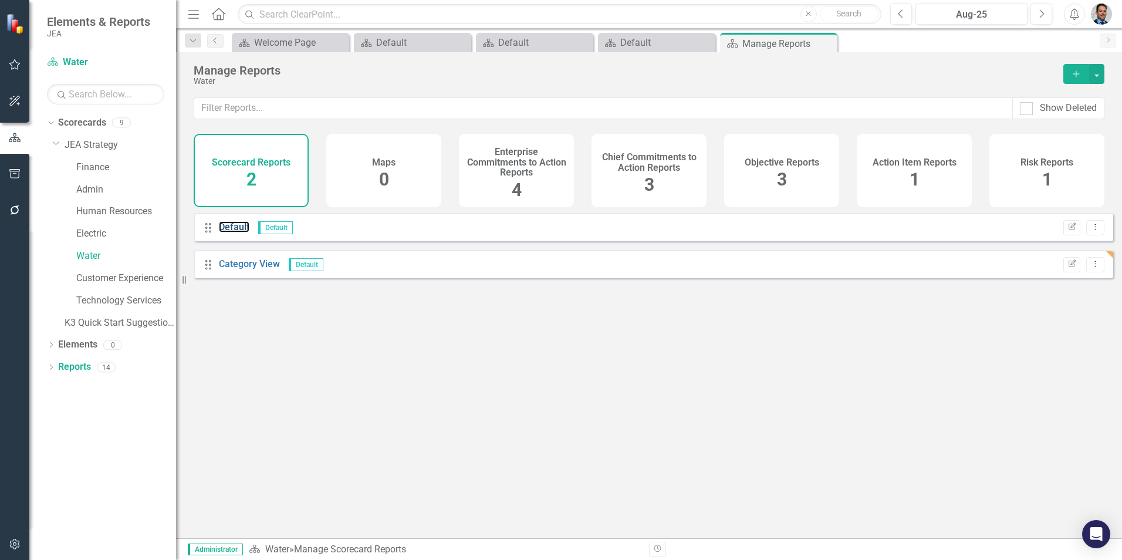
click at [233, 232] on link "Default" at bounding box center [234, 226] width 31 height 11
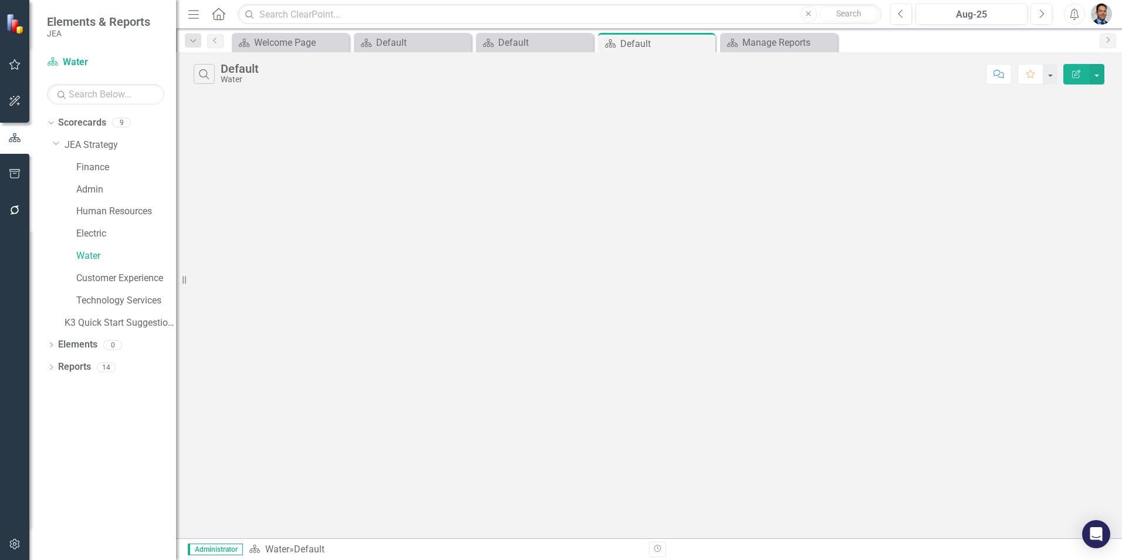
click at [0, 0] on icon "Close" at bounding box center [0, 0] width 0 height 0
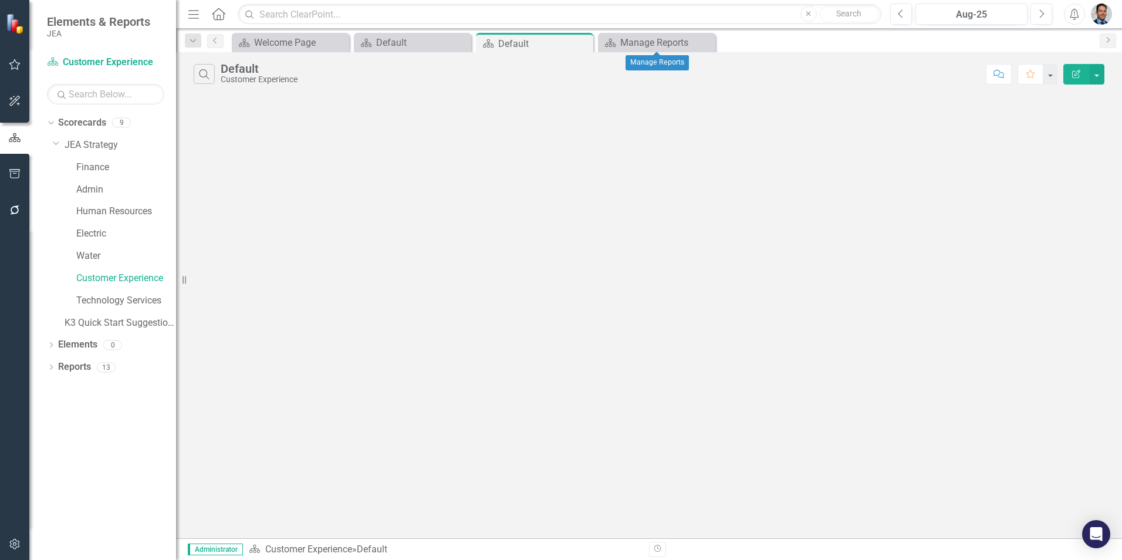
click at [0, 0] on icon "Close" at bounding box center [0, 0] width 0 height 0
click at [0, 0] on icon at bounding box center [0, 0] width 0 height 0
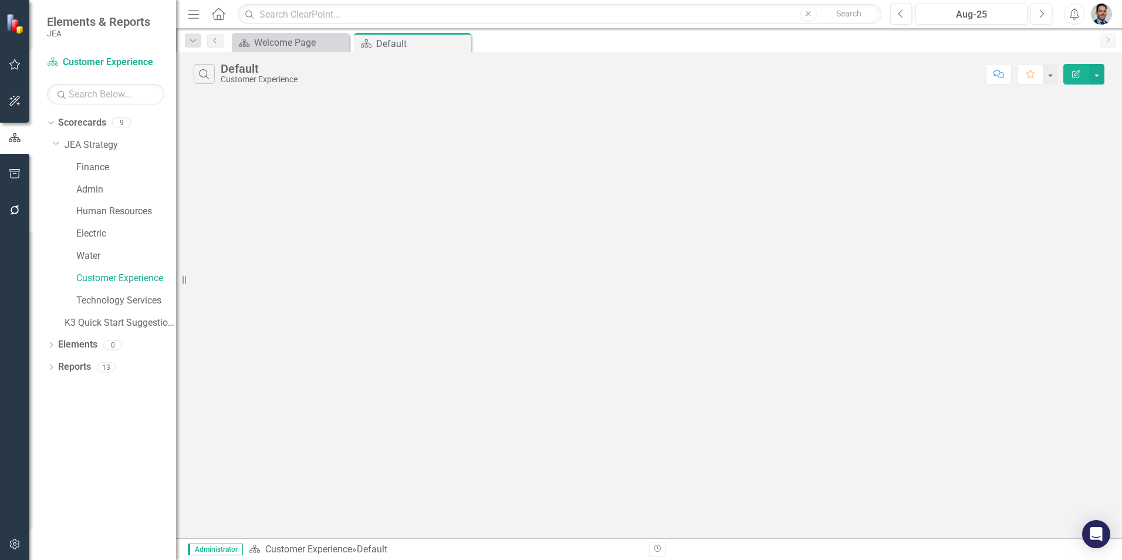
click at [0, 0] on icon at bounding box center [0, 0] width 0 height 0
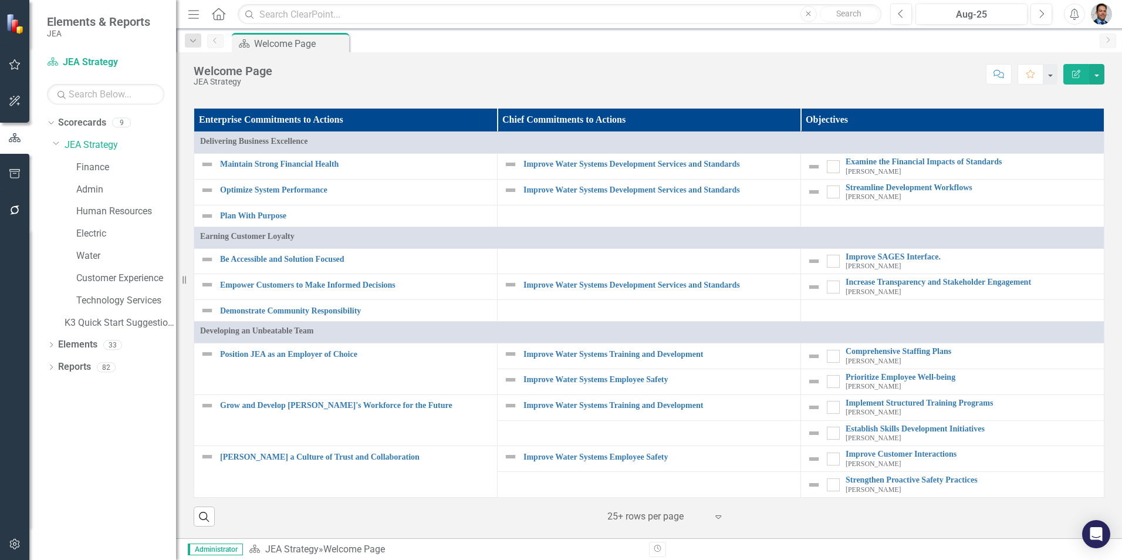
scroll to position [1043, 0]
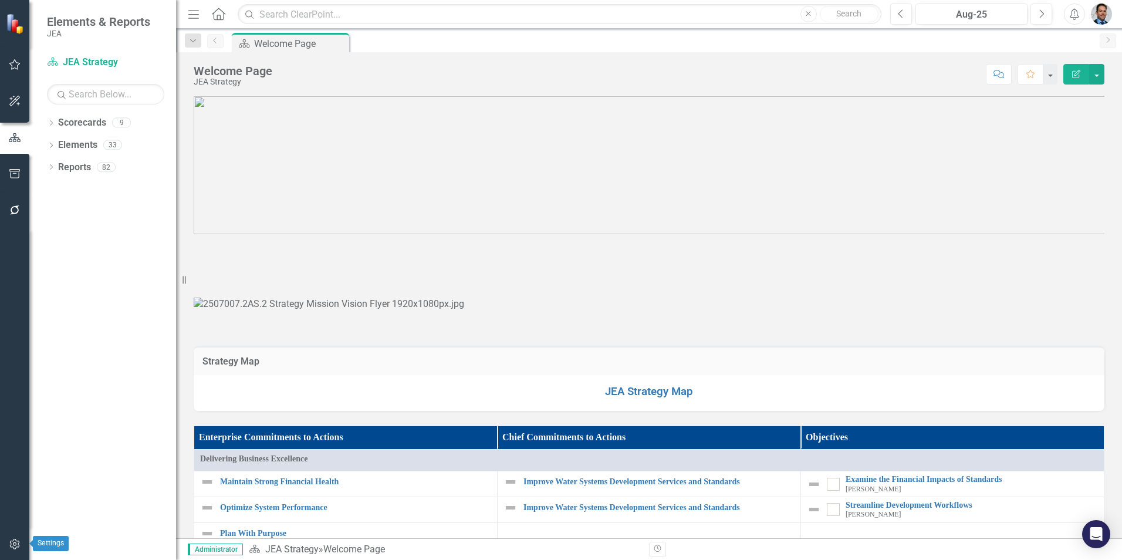
click at [14, 543] on icon "button" at bounding box center [15, 543] width 12 height 9
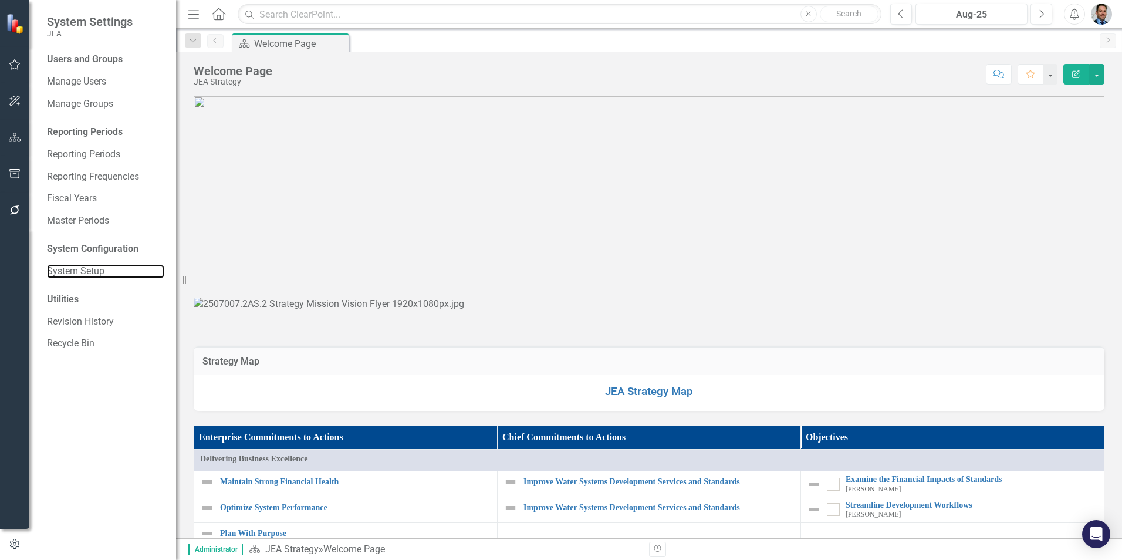
click at [76, 268] on link "System Setup" at bounding box center [105, 271] width 117 height 13
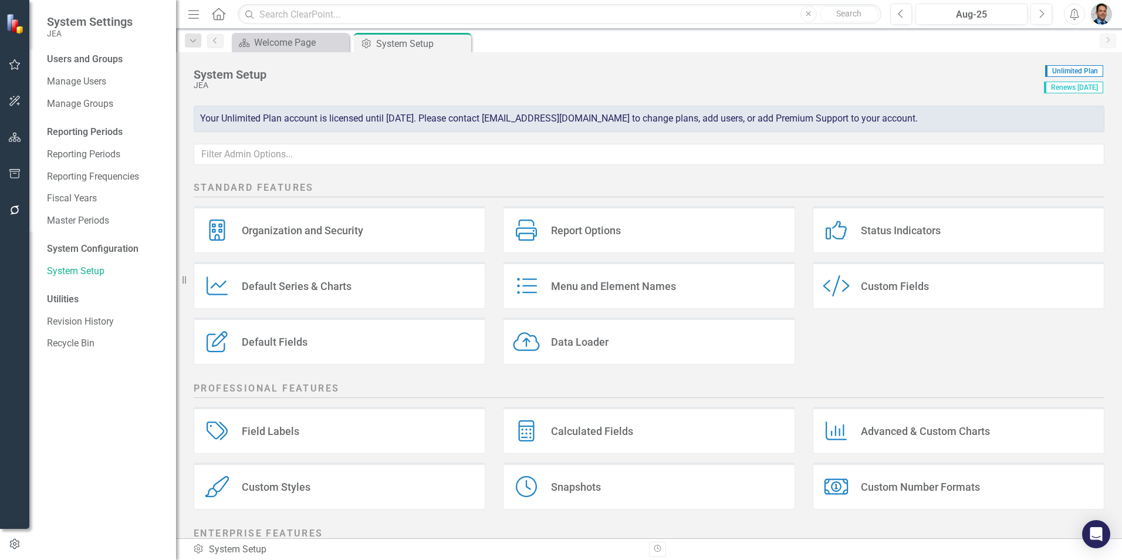
click at [892, 284] on div "Custom Fields" at bounding box center [895, 285] width 68 height 13
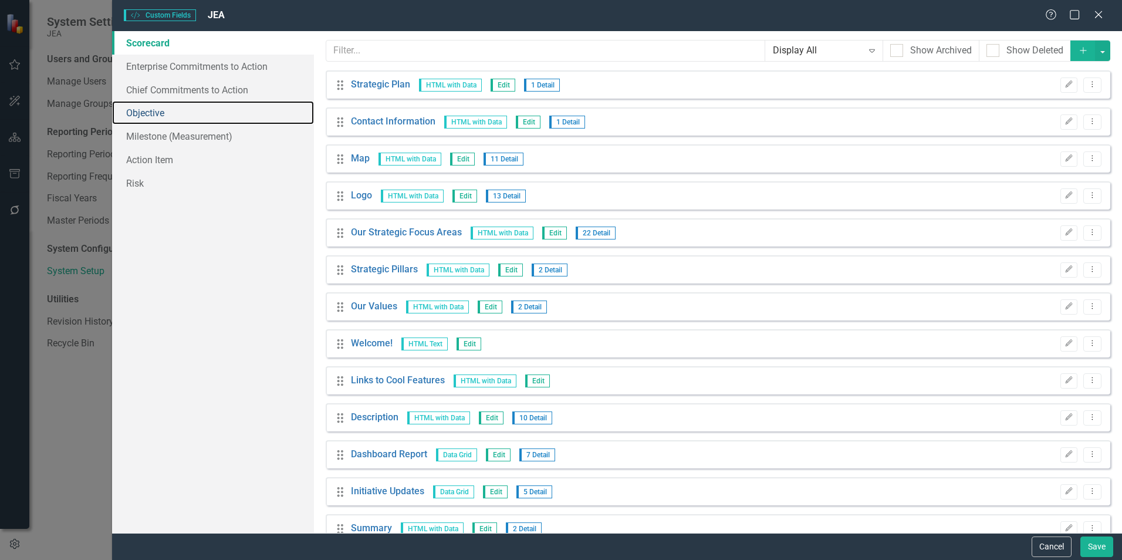
click at [153, 114] on link "Objective" at bounding box center [213, 112] width 202 height 23
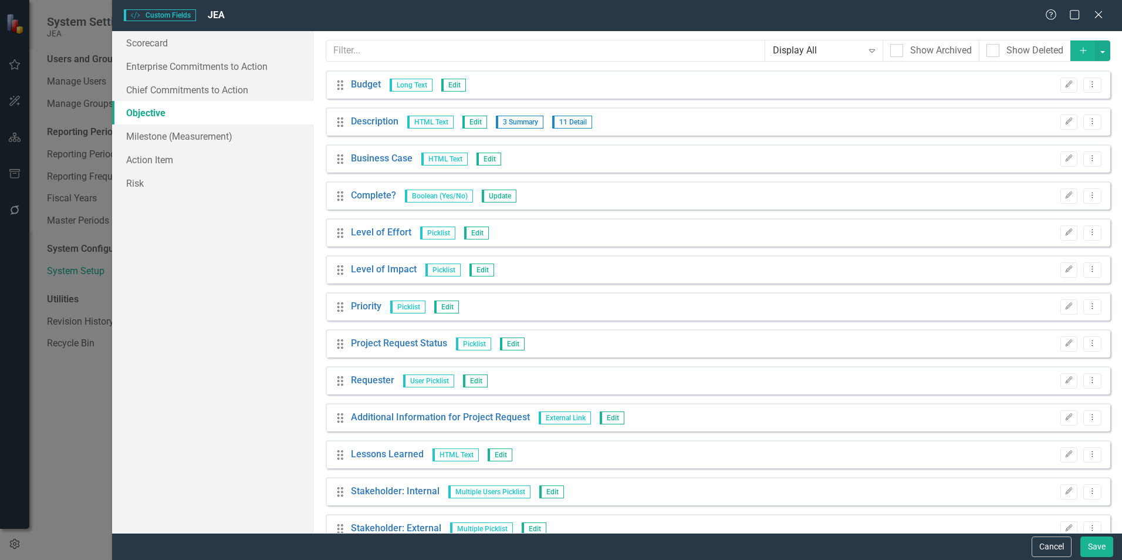
click at [1065, 122] on icon "Edit" at bounding box center [1069, 121] width 9 height 7
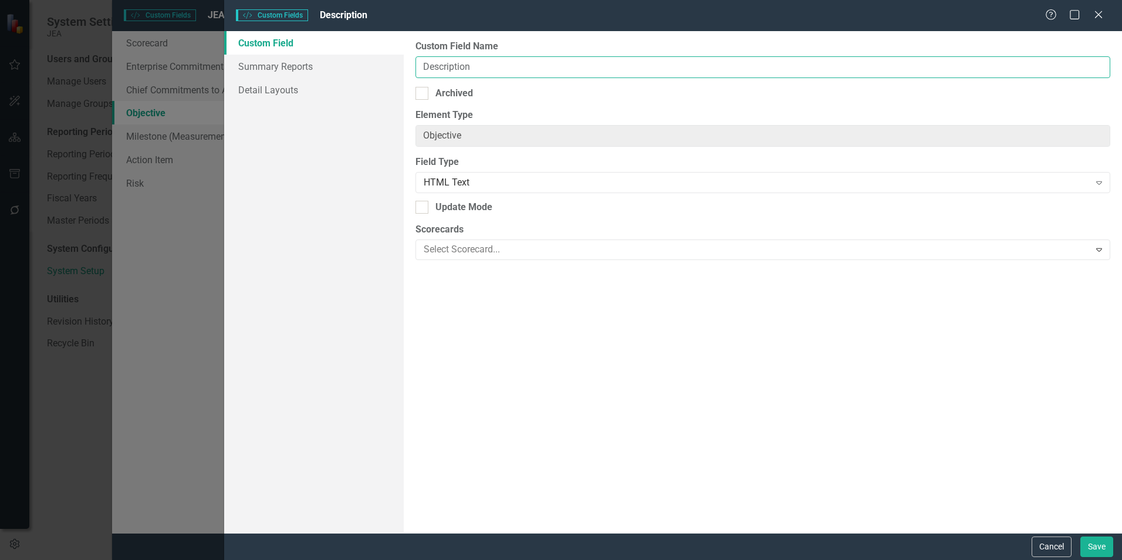
click at [418, 67] on input "Description" at bounding box center [762, 67] width 695 height 22
type input "Objective Description"
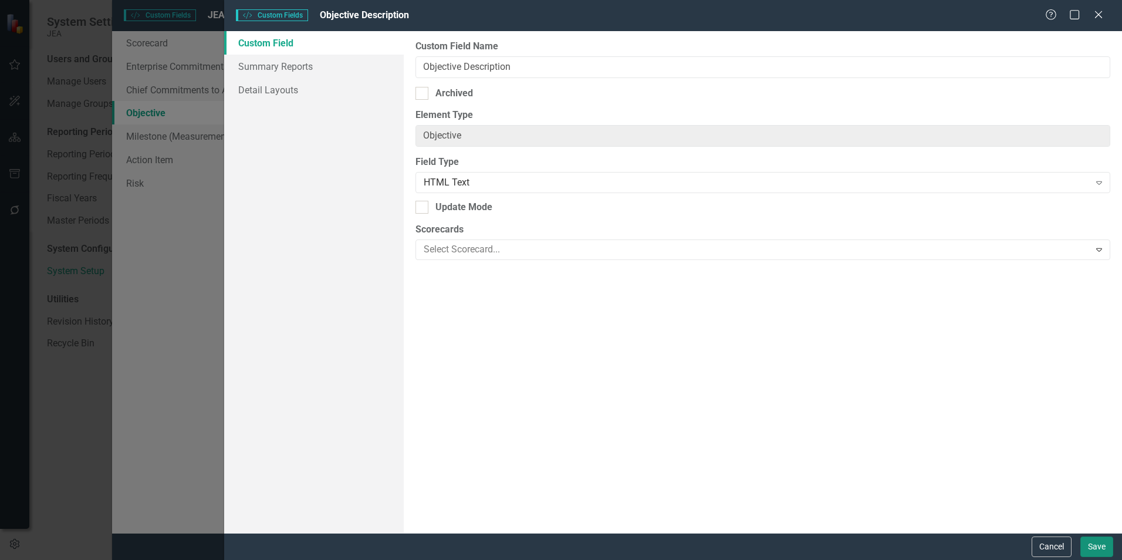
click at [1095, 545] on button "Save" at bounding box center [1096, 546] width 33 height 21
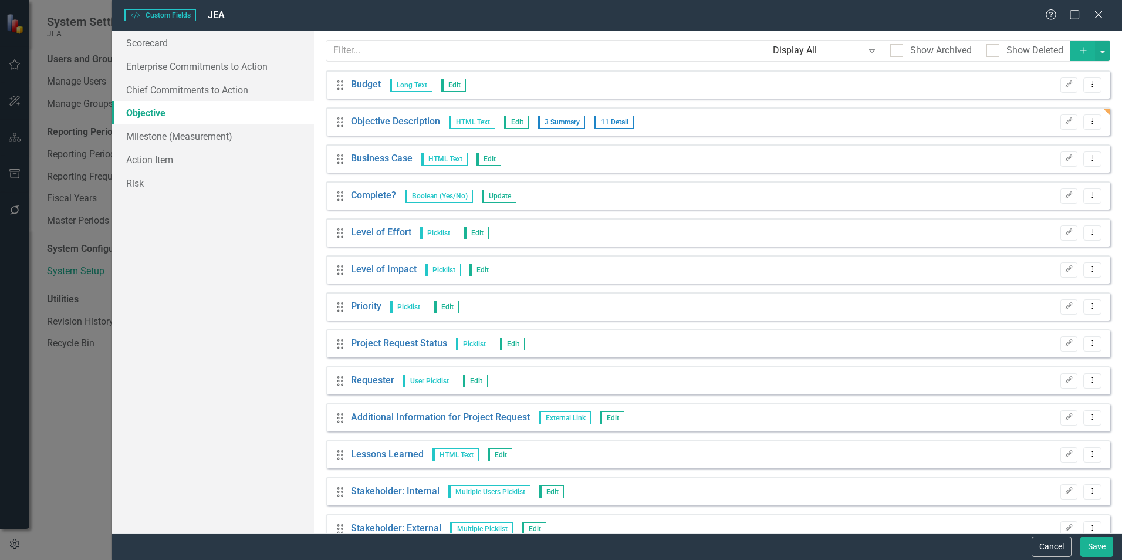
click at [1097, 13] on icon at bounding box center [1098, 14] width 7 height 7
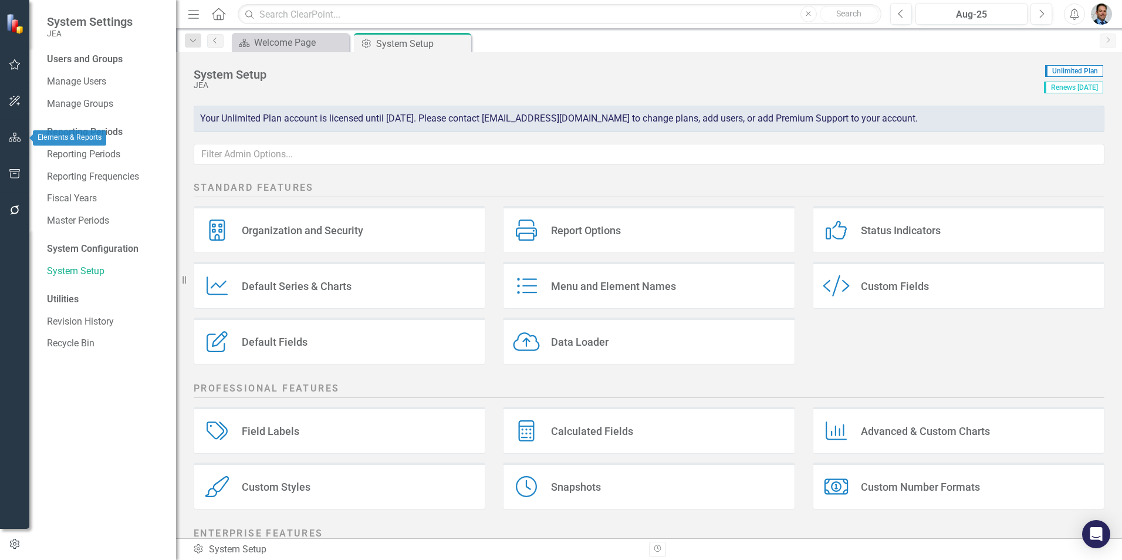
click at [13, 134] on icon "button" at bounding box center [15, 137] width 12 height 9
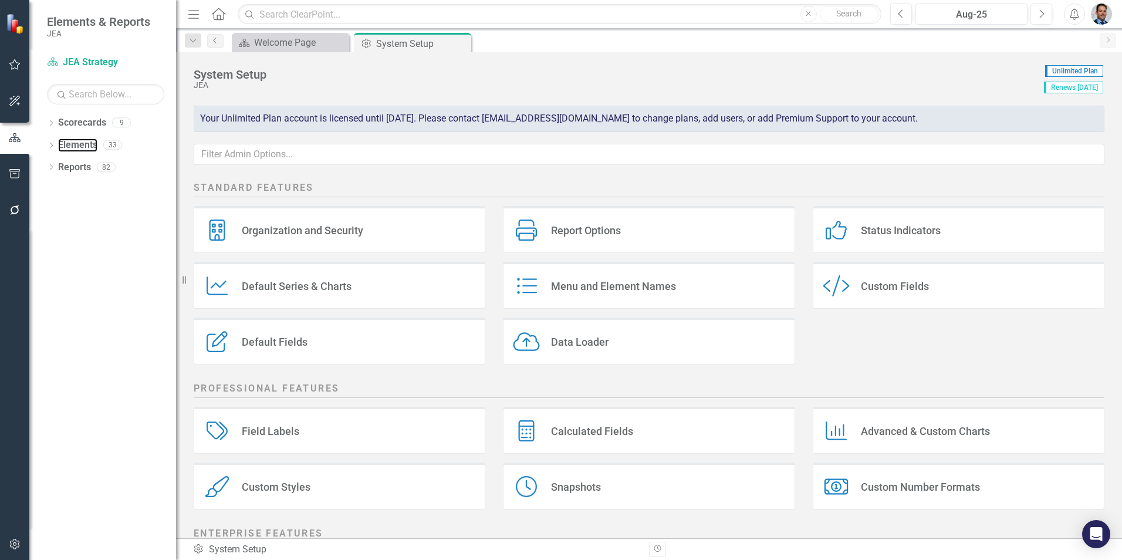
click at [71, 150] on link "Elements" at bounding box center [77, 144] width 39 height 13
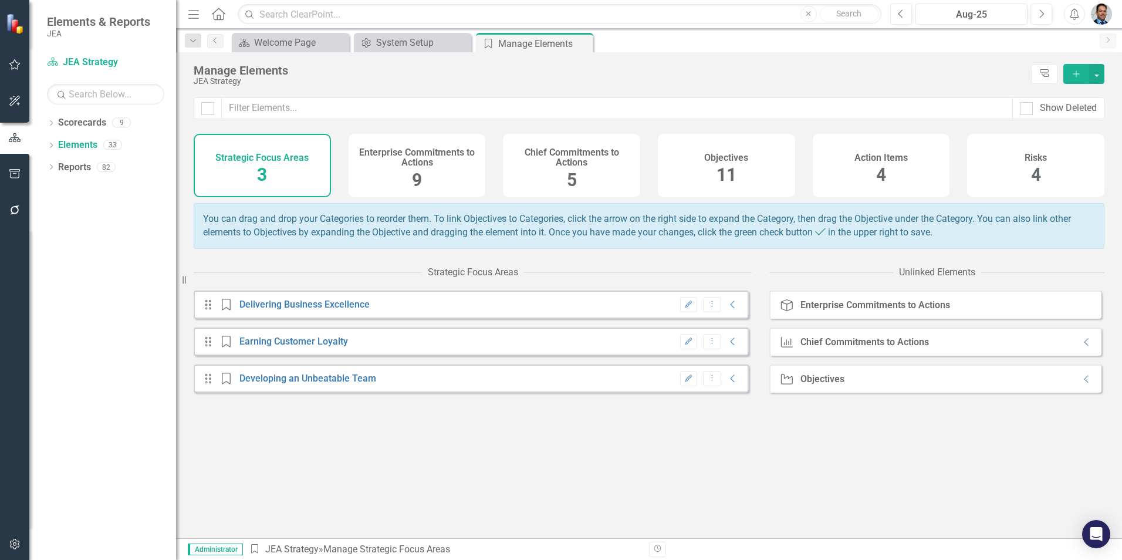
click at [729, 158] on h4 "Objectives" at bounding box center [726, 158] width 44 height 11
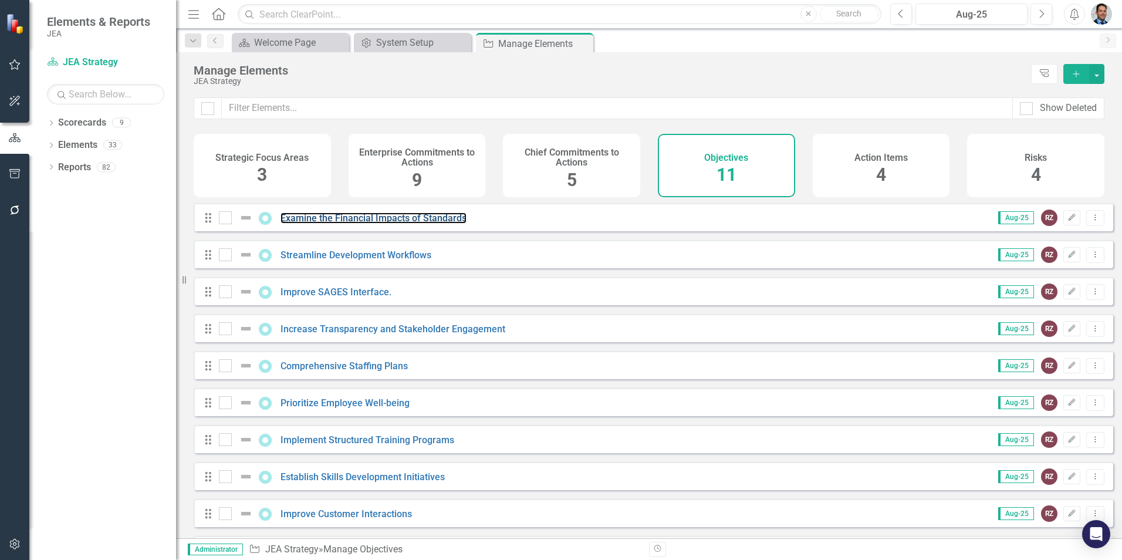
click at [381, 224] on link "Examine the Financial Impacts of Standards" at bounding box center [374, 217] width 186 height 11
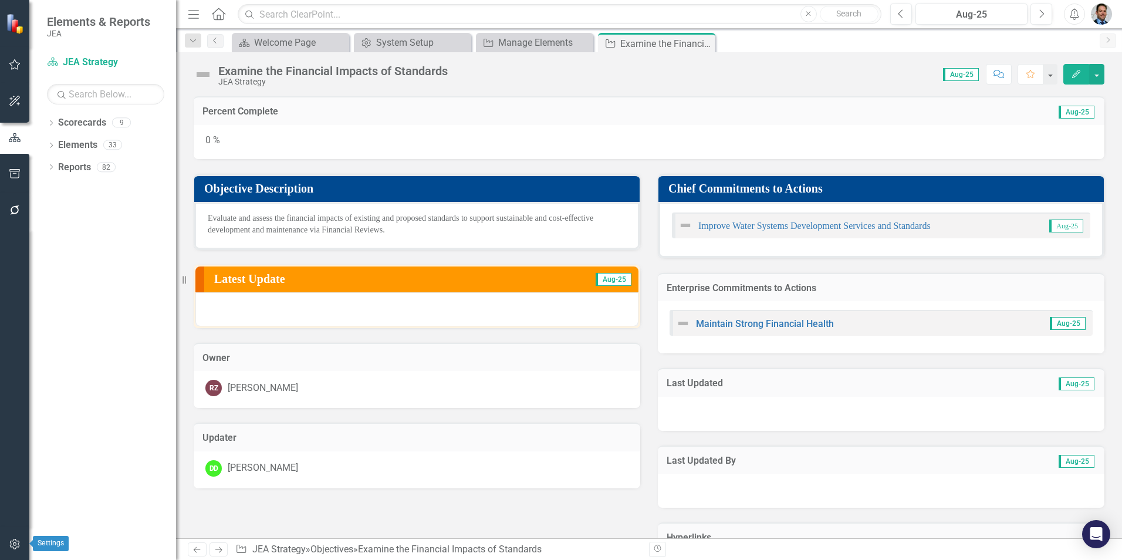
click at [14, 543] on icon "button" at bounding box center [14, 544] width 10 height 11
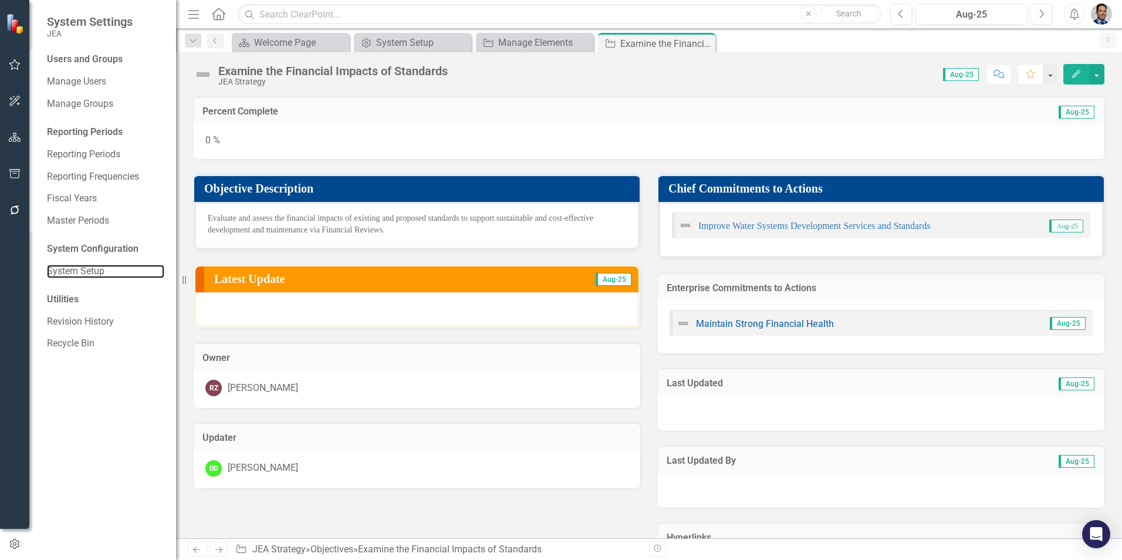
click at [85, 269] on link "System Setup" at bounding box center [105, 271] width 117 height 13
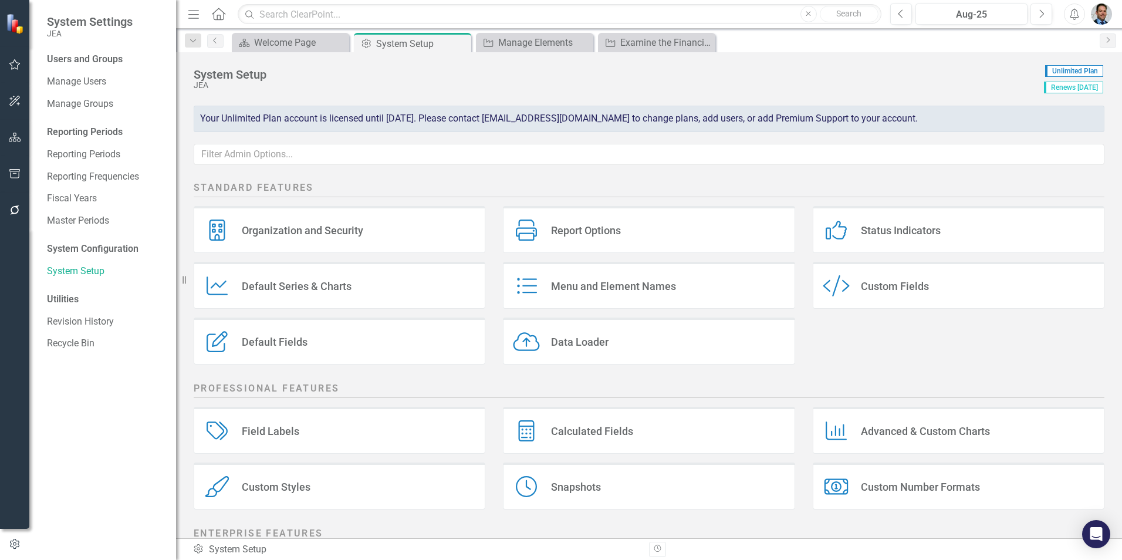
click at [873, 287] on div "Custom Fields" at bounding box center [895, 285] width 68 height 13
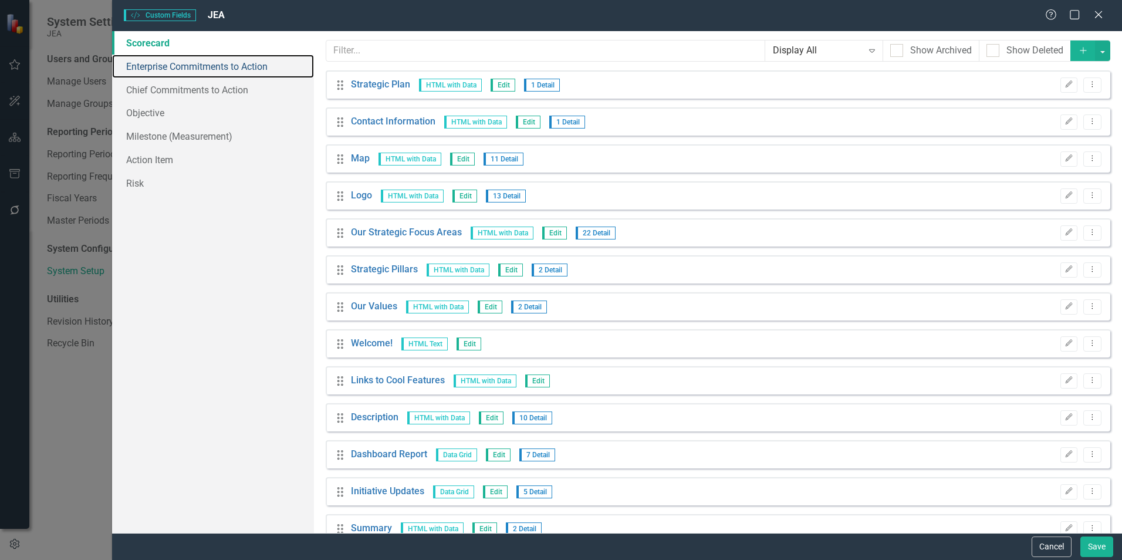
click at [178, 70] on link "Enterprise Commitments to Action" at bounding box center [213, 66] width 202 height 23
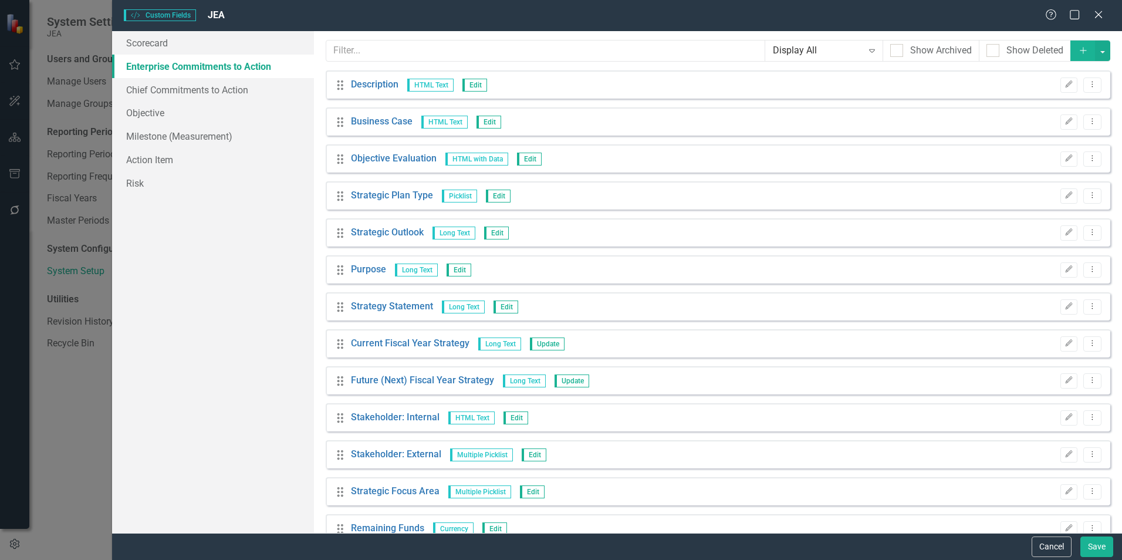
click at [1065, 86] on icon "Edit" at bounding box center [1069, 84] width 9 height 7
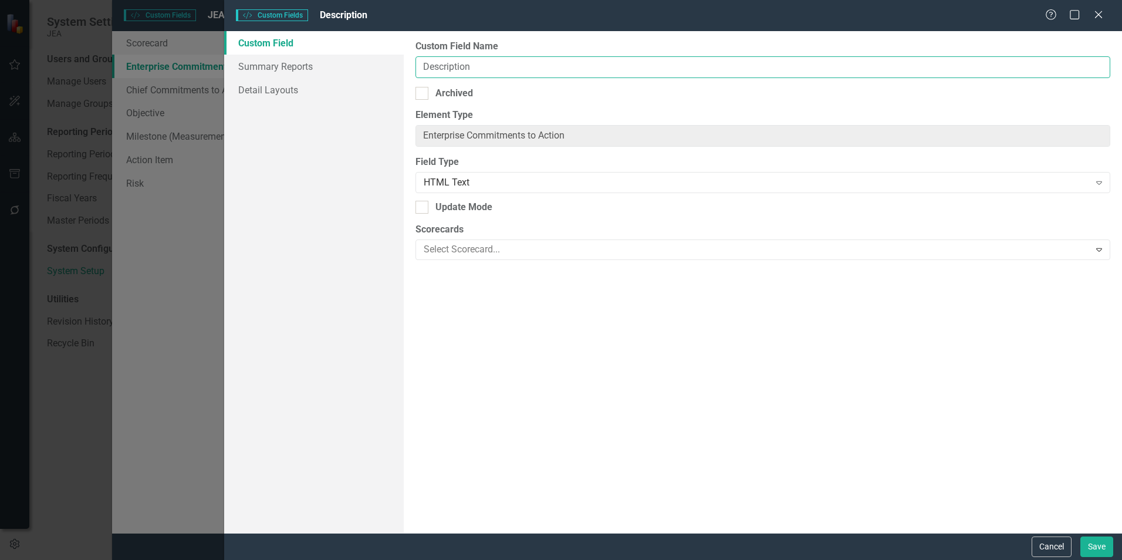
click at [416, 66] on input "Description" at bounding box center [762, 67] width 695 height 22
type input "Enterprise Commitments to Action Description"
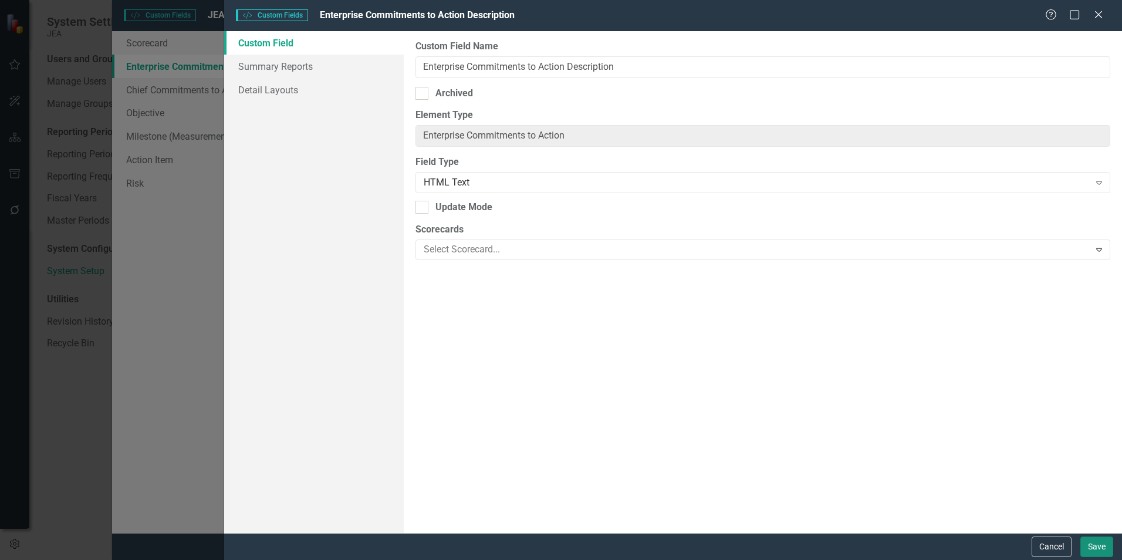
click at [1096, 547] on button "Save" at bounding box center [1096, 546] width 33 height 21
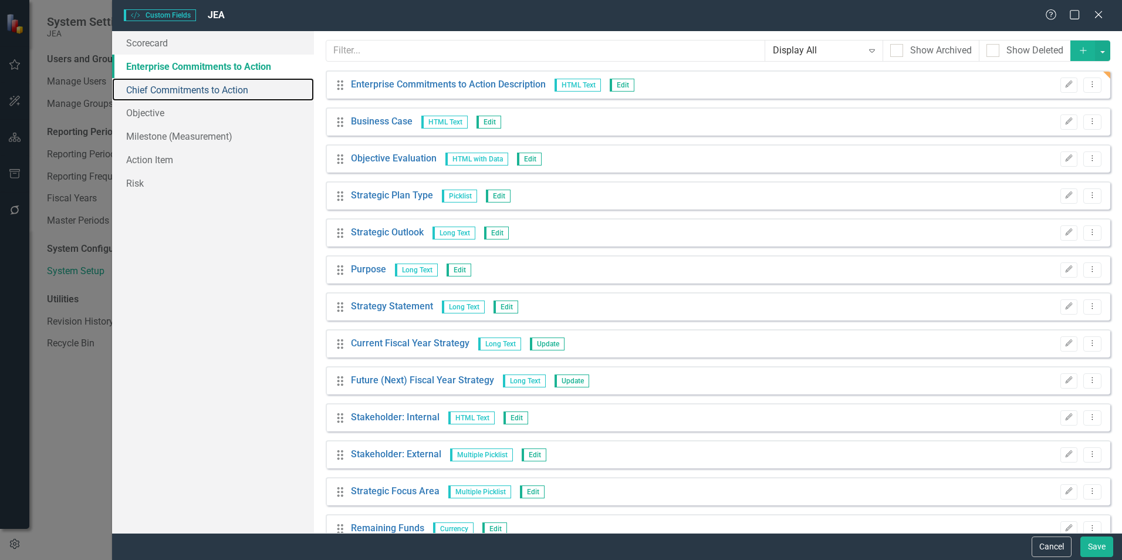
click at [191, 86] on link "Chief Commitments to Action" at bounding box center [213, 89] width 202 height 23
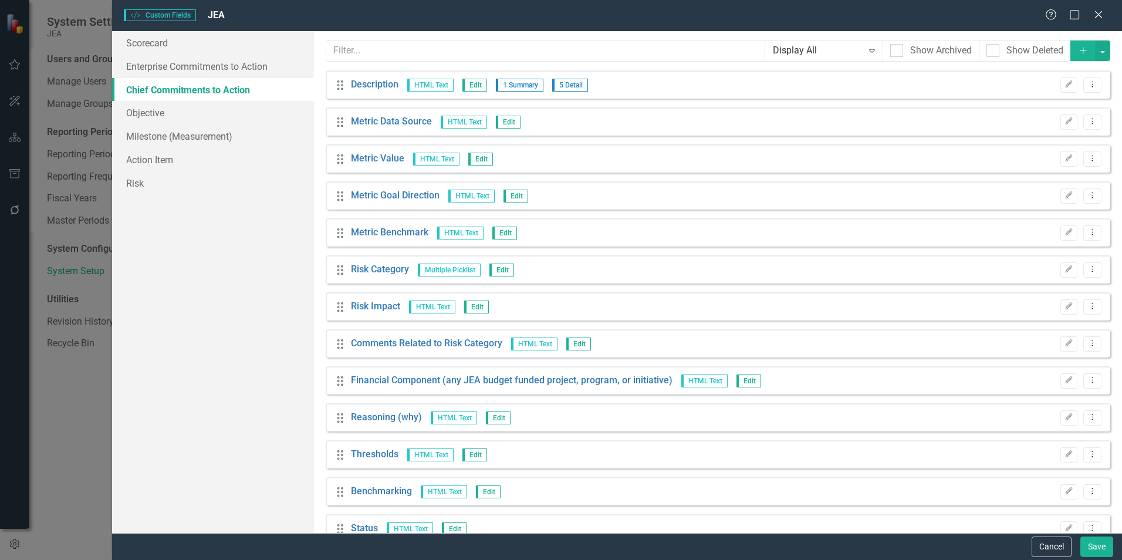
click at [1065, 86] on icon "Edit" at bounding box center [1069, 84] width 9 height 7
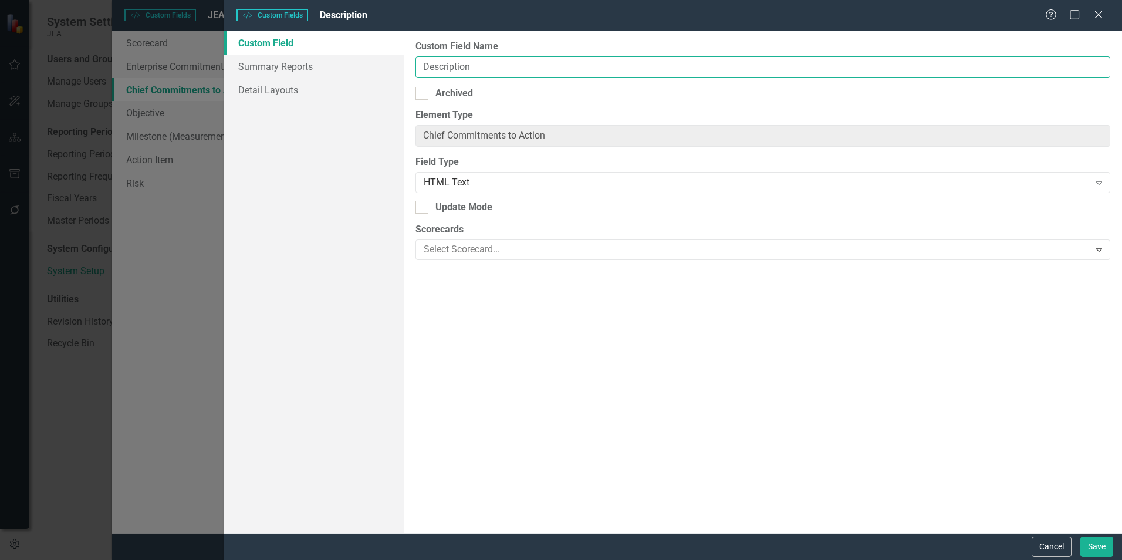
click at [421, 66] on input "Description" at bounding box center [762, 67] width 695 height 22
type input "Chief Commitments to Action Description"
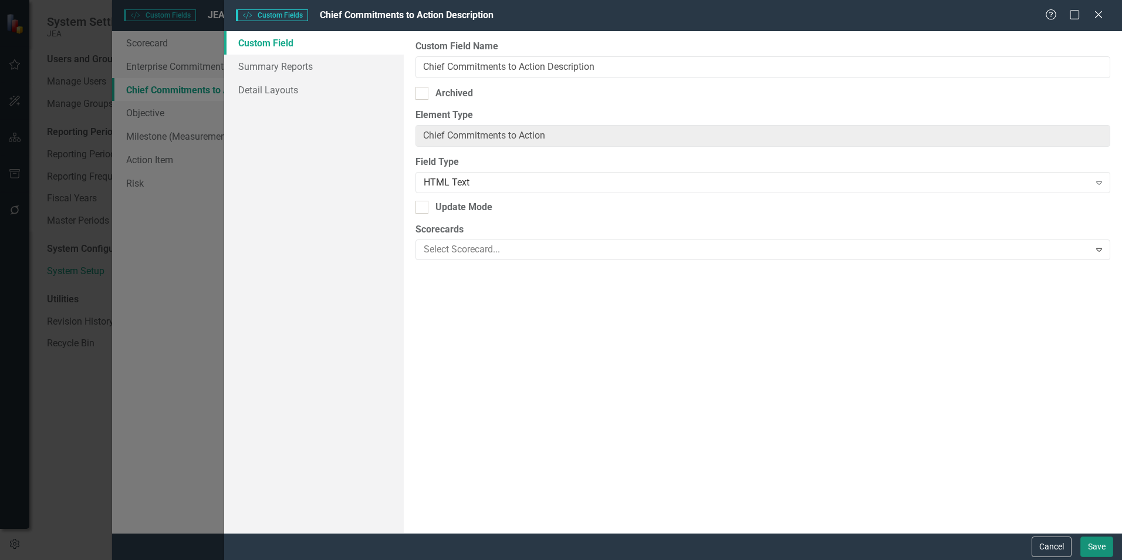
click at [1098, 545] on button "Save" at bounding box center [1096, 546] width 33 height 21
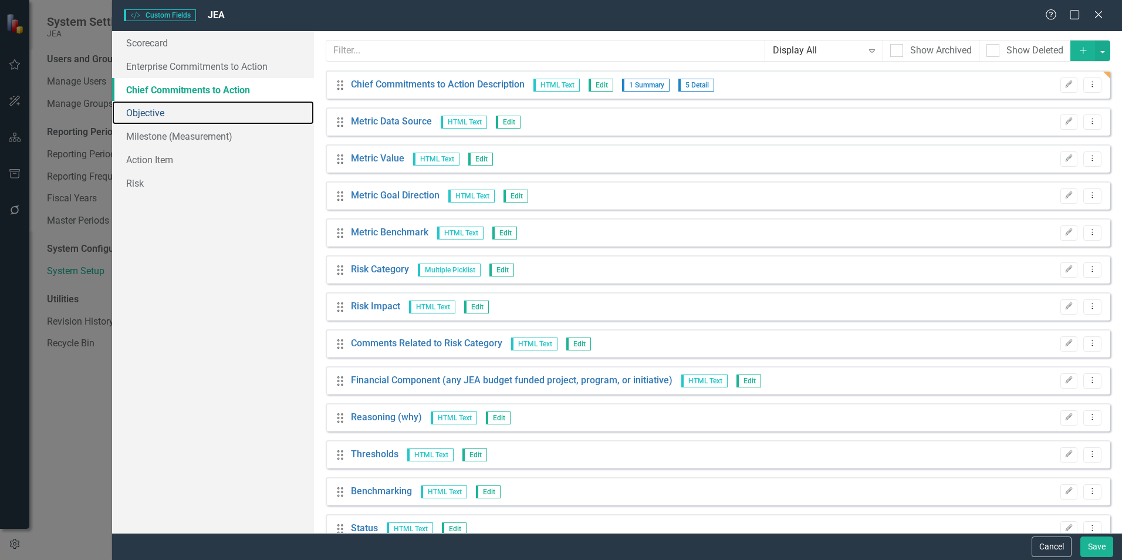
click at [151, 112] on link "Objective" at bounding box center [213, 112] width 202 height 23
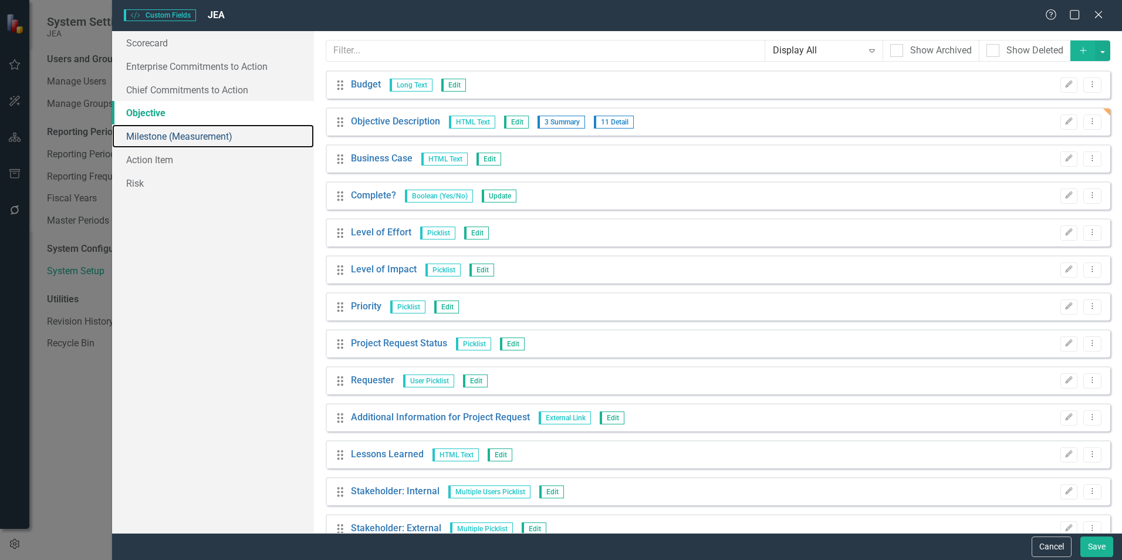
click at [151, 136] on link "Milestone (Measurement)" at bounding box center [213, 135] width 202 height 23
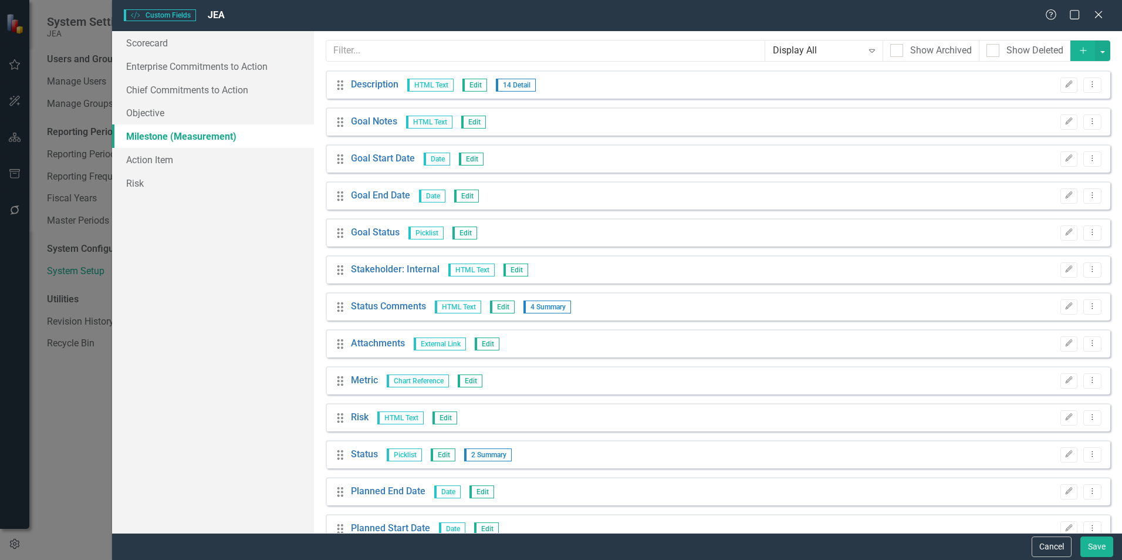
click at [1060, 85] on button "Edit" at bounding box center [1068, 84] width 17 height 15
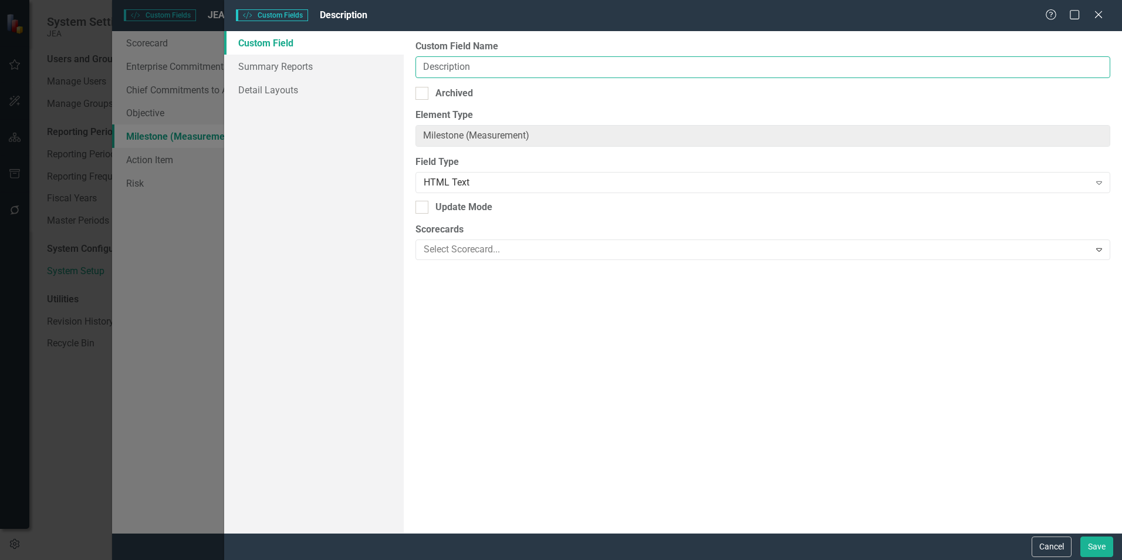
click at [421, 67] on input "Description" at bounding box center [762, 67] width 695 height 22
type input "Milestone (Measurement) Description"
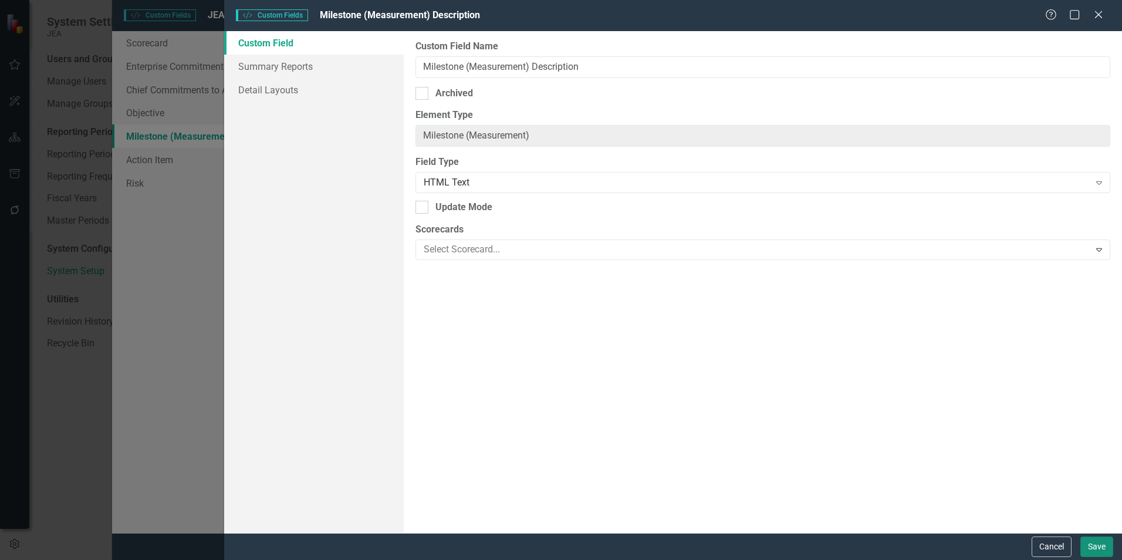
click at [1105, 546] on button "Save" at bounding box center [1096, 546] width 33 height 21
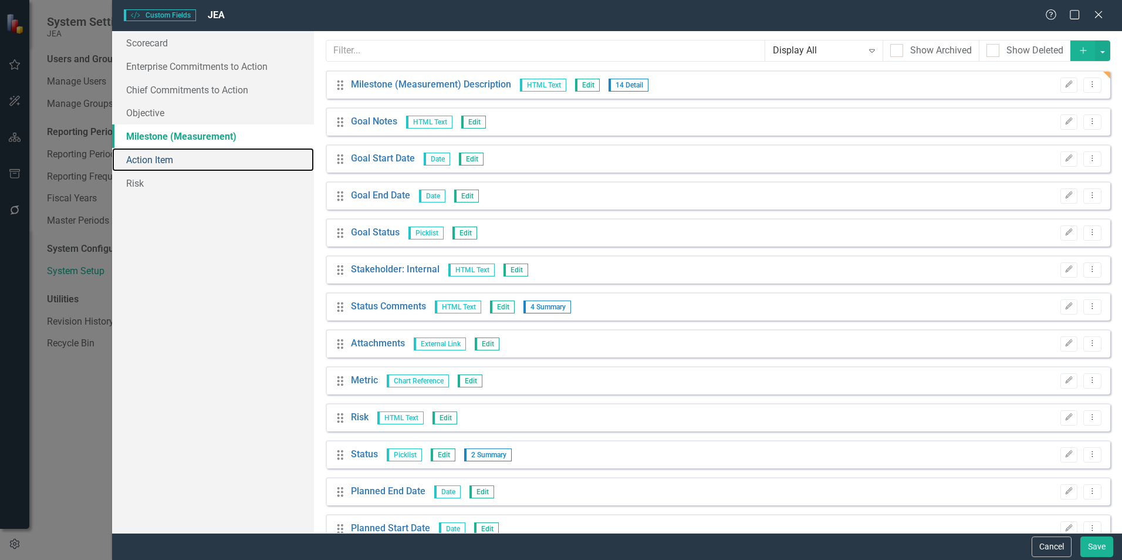
click at [142, 156] on link "Action Item" at bounding box center [213, 159] width 202 height 23
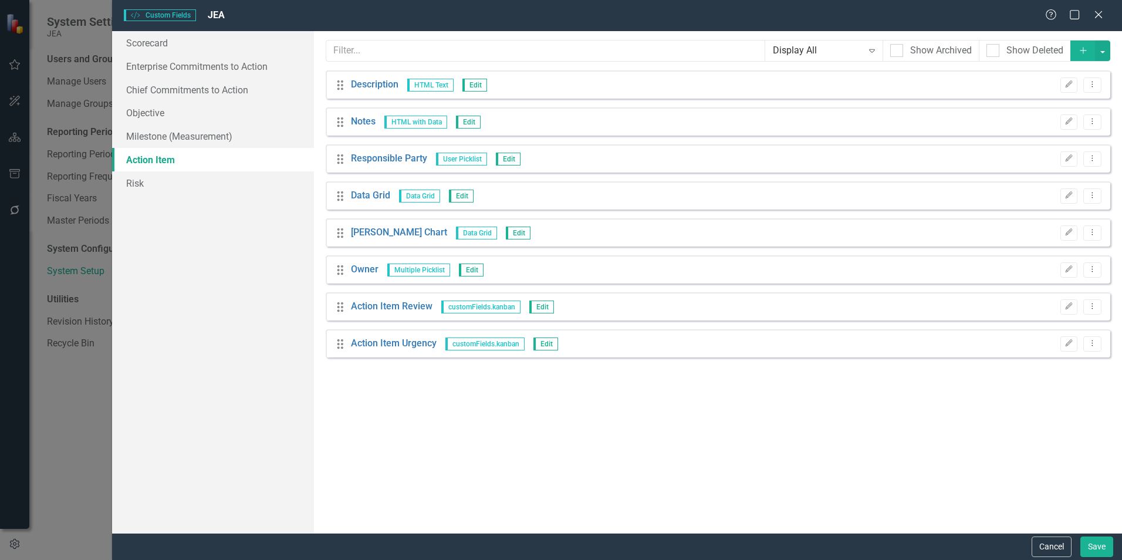
click at [1067, 85] on icon "button" at bounding box center [1069, 84] width 7 height 7
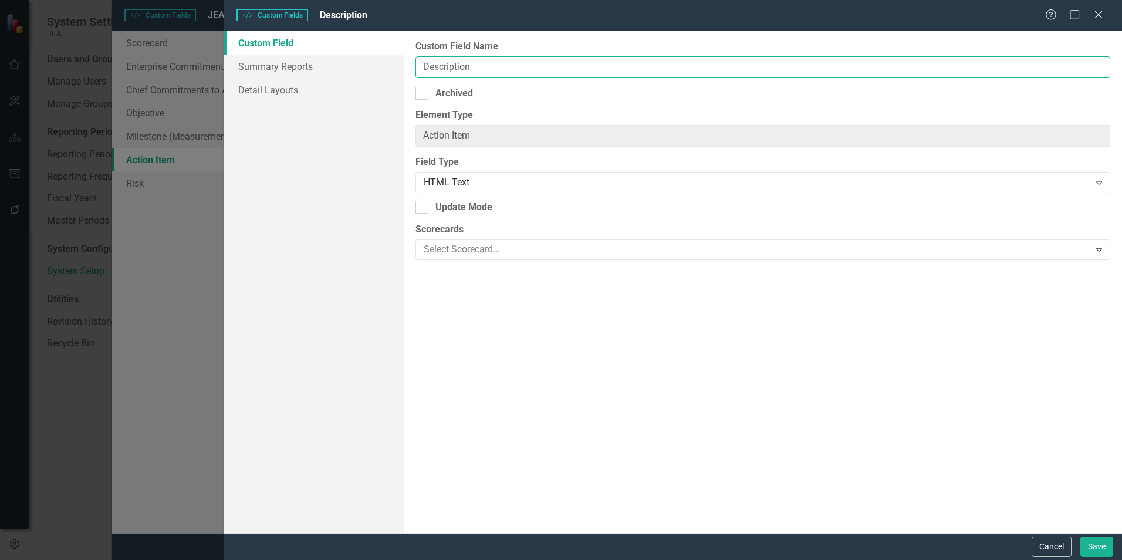
click at [425, 69] on input "Description" at bounding box center [762, 67] width 695 height 22
type input "Action Item Description"
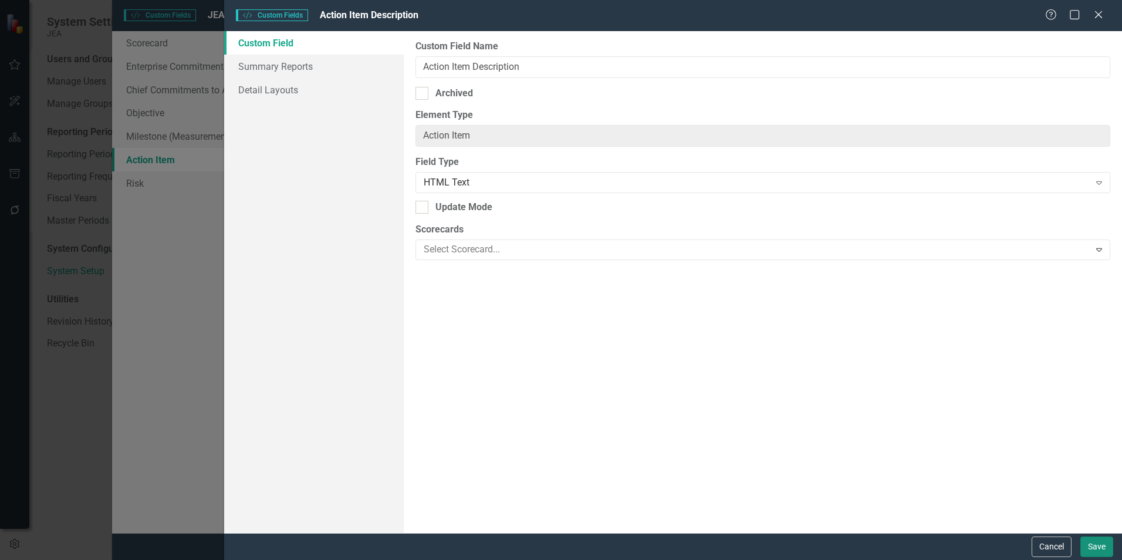
click at [1098, 545] on button "Save" at bounding box center [1096, 546] width 33 height 21
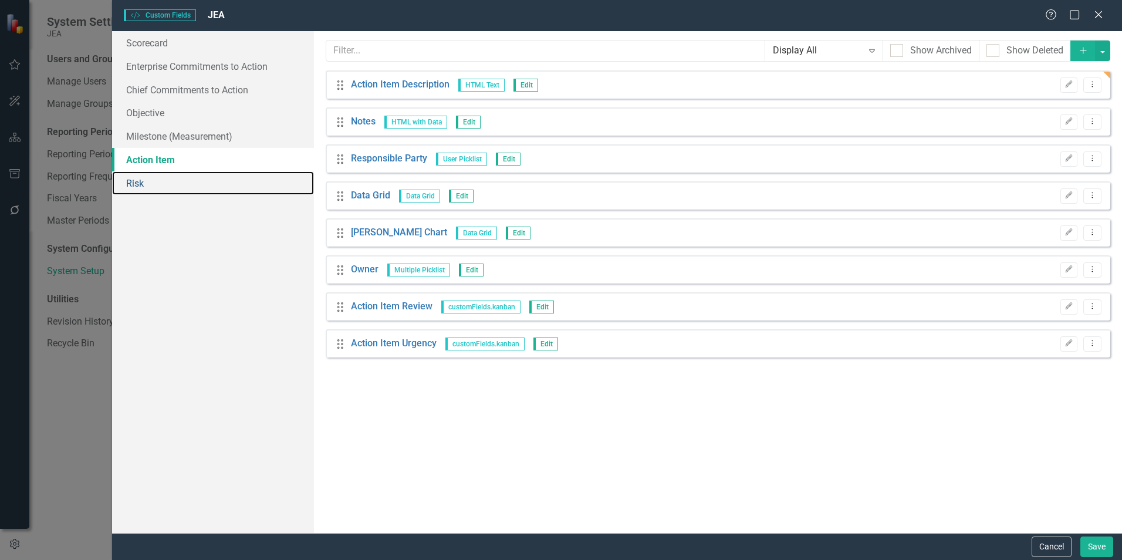
click at [138, 185] on link "Risk" at bounding box center [213, 182] width 202 height 23
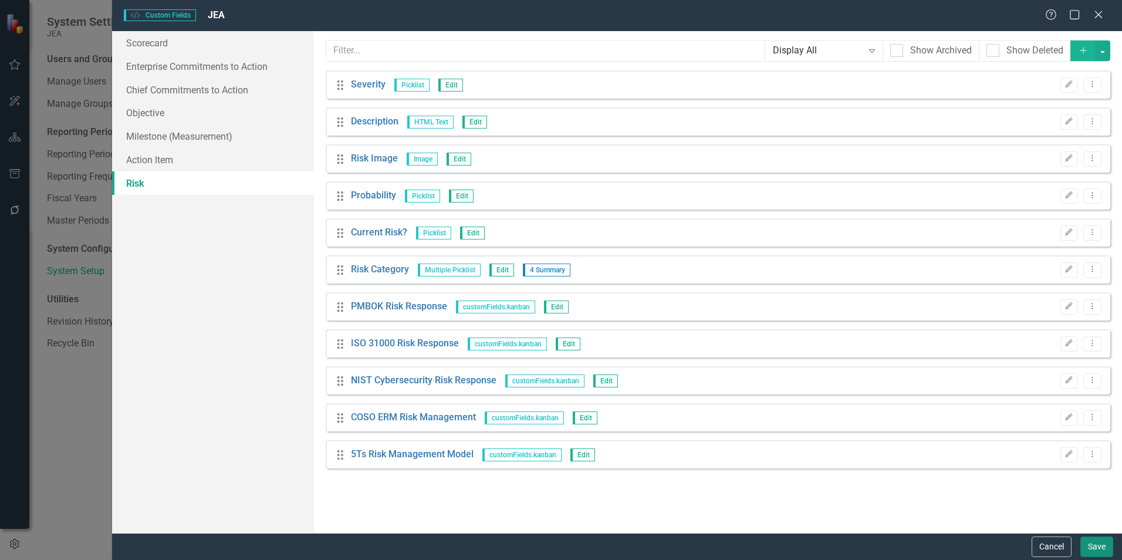
click at [1090, 549] on button "Save" at bounding box center [1096, 546] width 33 height 21
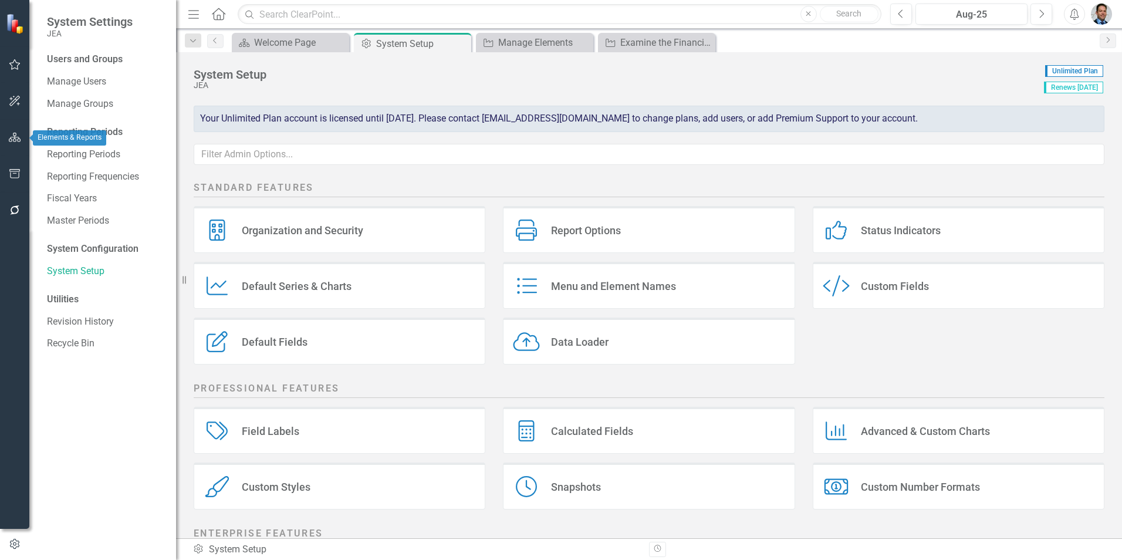
click at [16, 136] on icon "button" at bounding box center [15, 137] width 12 height 9
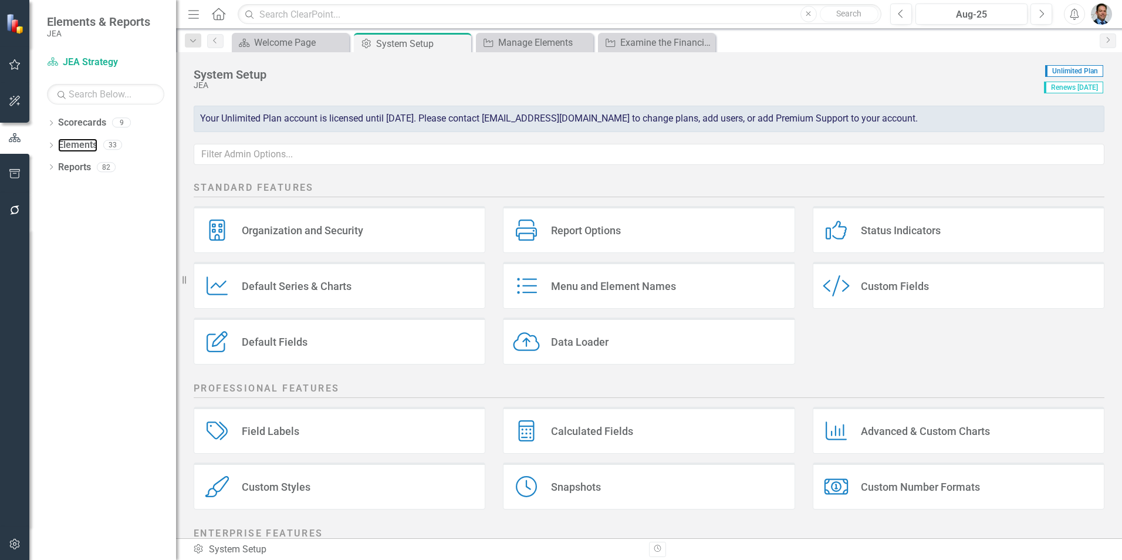
click at [81, 144] on link "Elements" at bounding box center [77, 144] width 39 height 13
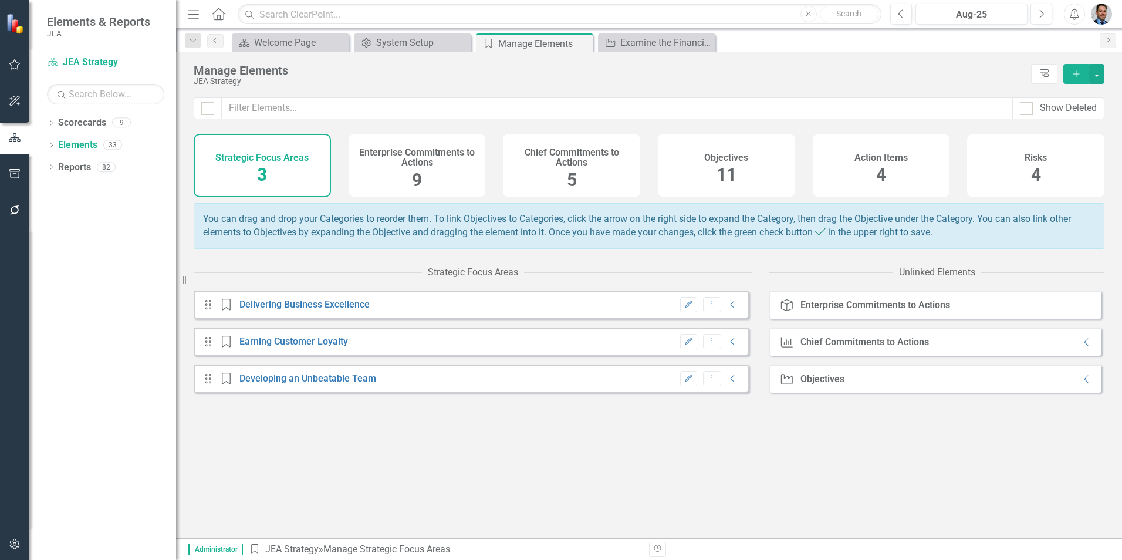
click at [548, 169] on div "Chief Commitments to Actions 5" at bounding box center [571, 165] width 137 height 63
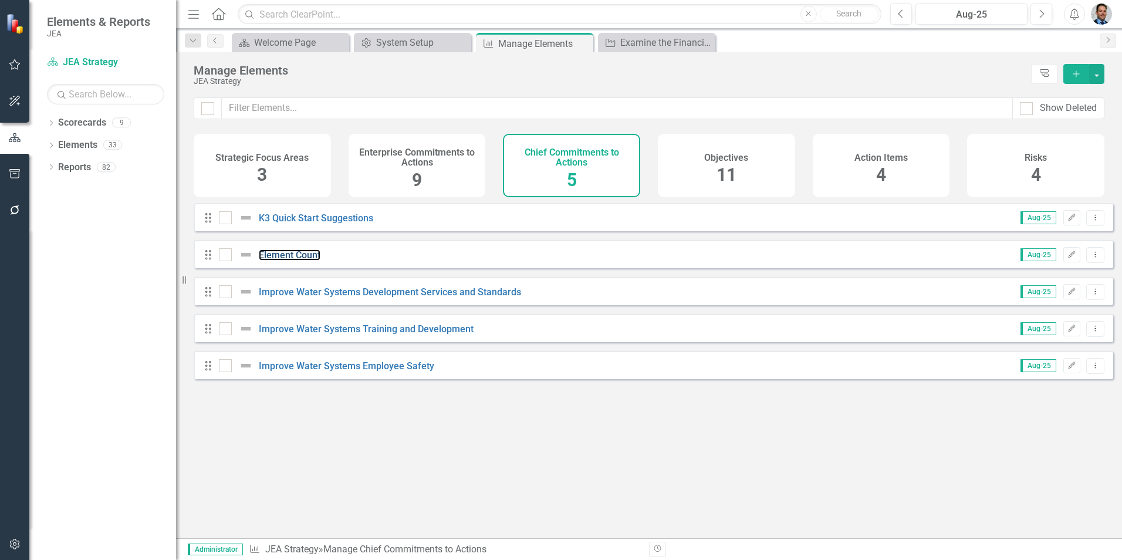
click at [299, 261] on link "Element Count" at bounding box center [290, 254] width 62 height 11
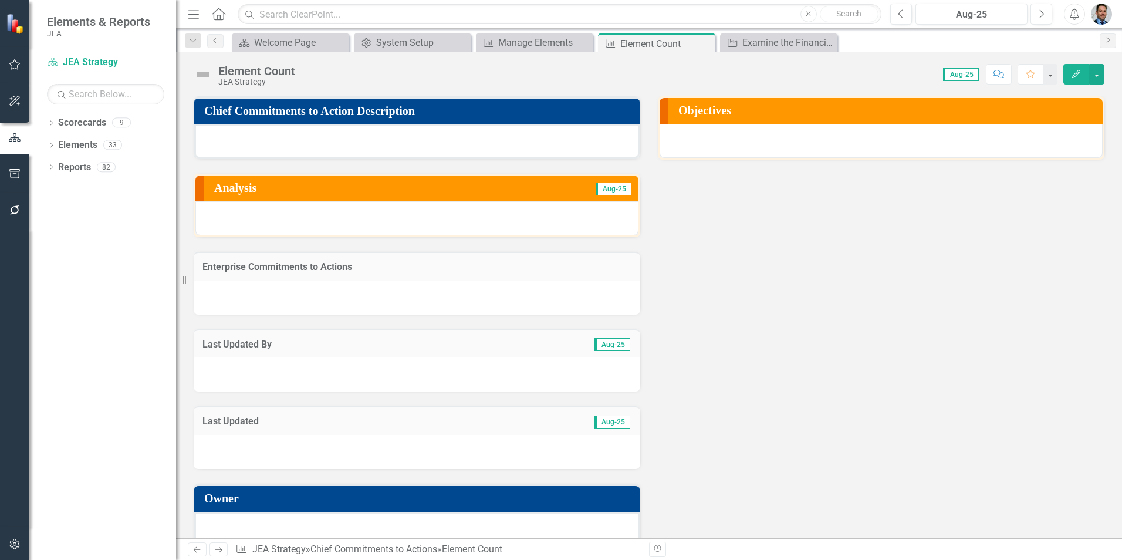
click at [0, 0] on icon "Close" at bounding box center [0, 0] width 0 height 0
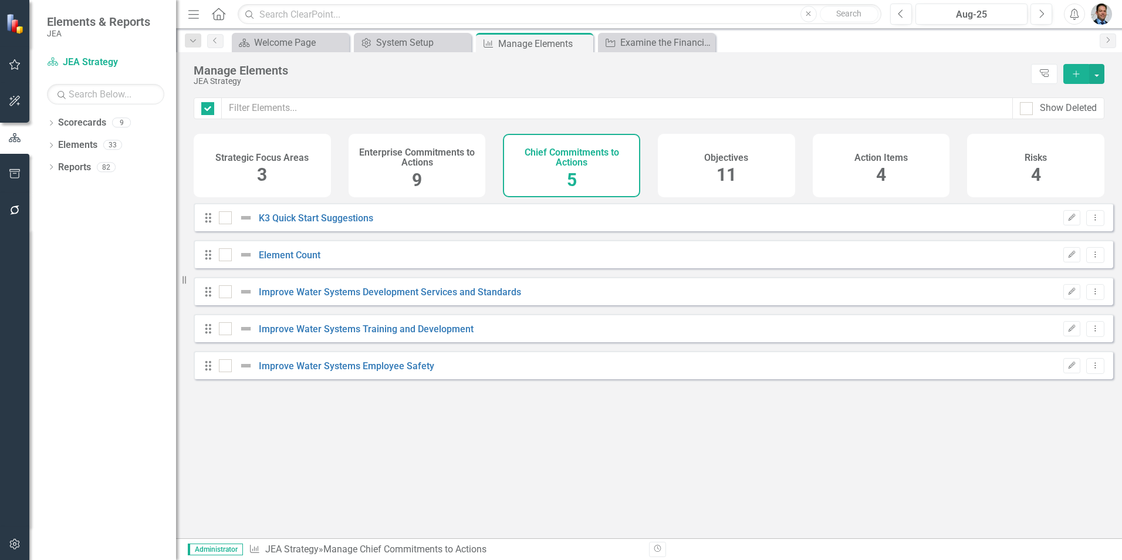
checkbox input "false"
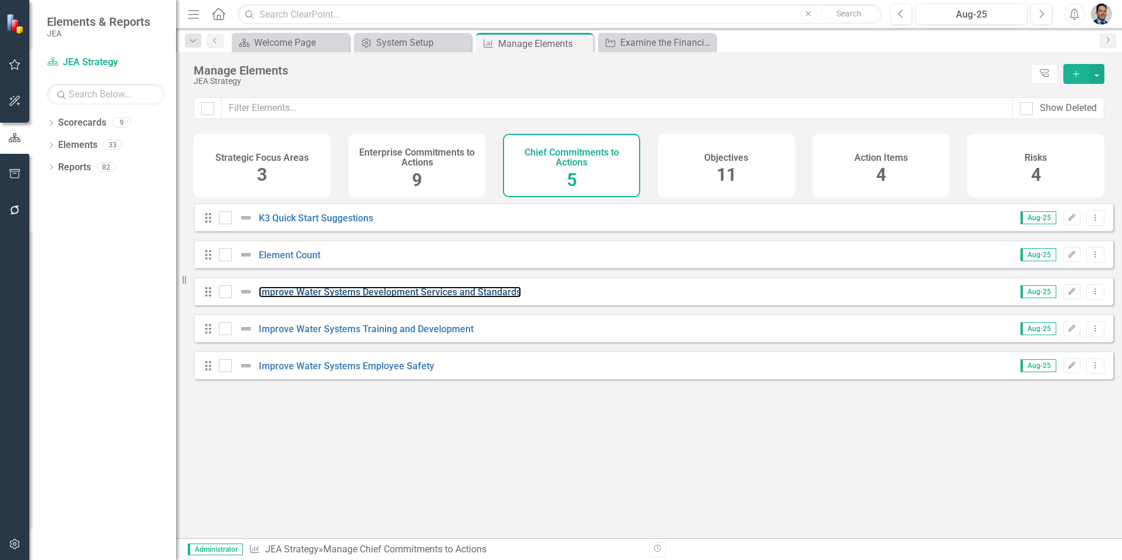
click at [313, 298] on link "Improve Water Systems Development Services and Standards" at bounding box center [390, 291] width 262 height 11
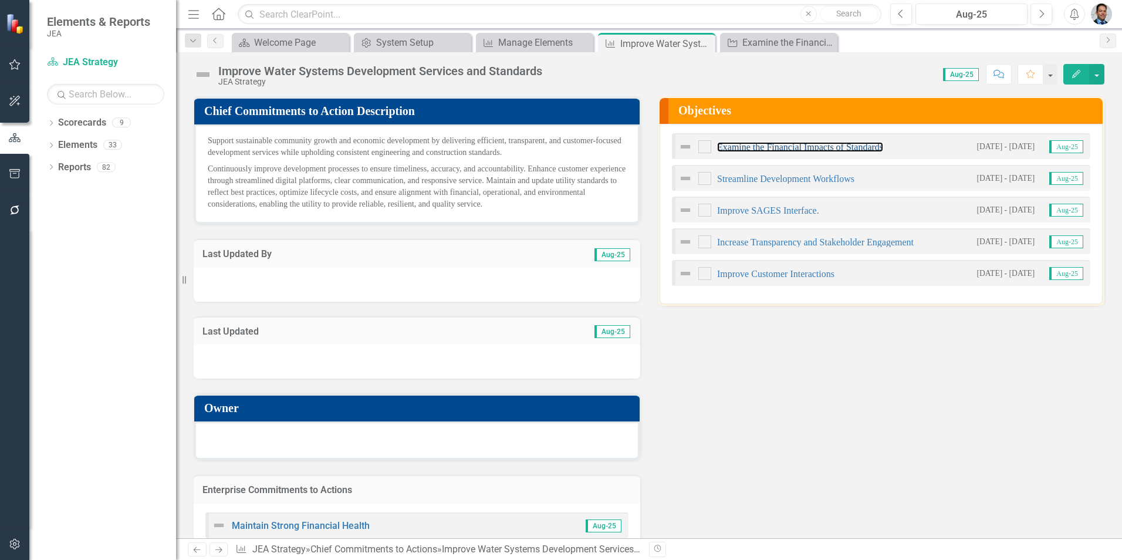
click at [755, 148] on link "Examine the Financial Impacts of Standards" at bounding box center [800, 147] width 166 height 10
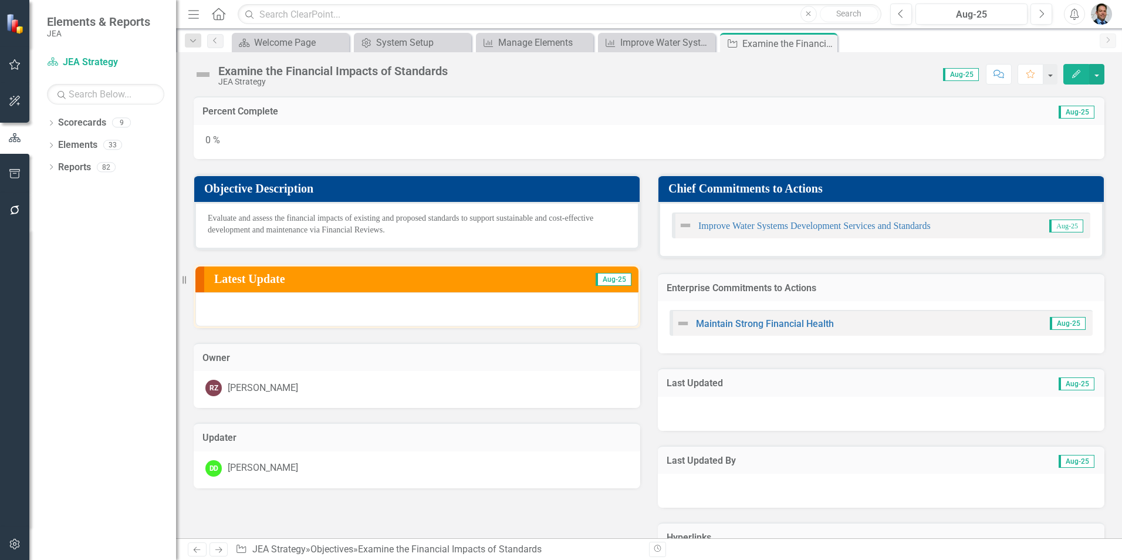
click at [0, 0] on icon at bounding box center [0, 0] width 0 height 0
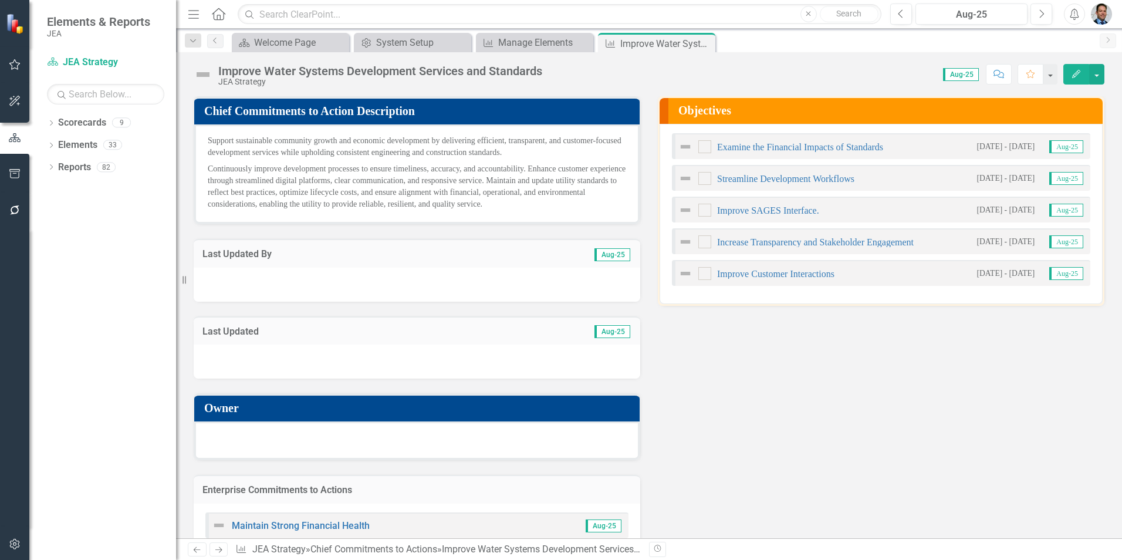
click at [804, 184] on div "Streamline Development Workflows" at bounding box center [766, 178] width 176 height 14
click at [804, 177] on link "Streamline Development Workflows" at bounding box center [785, 179] width 137 height 10
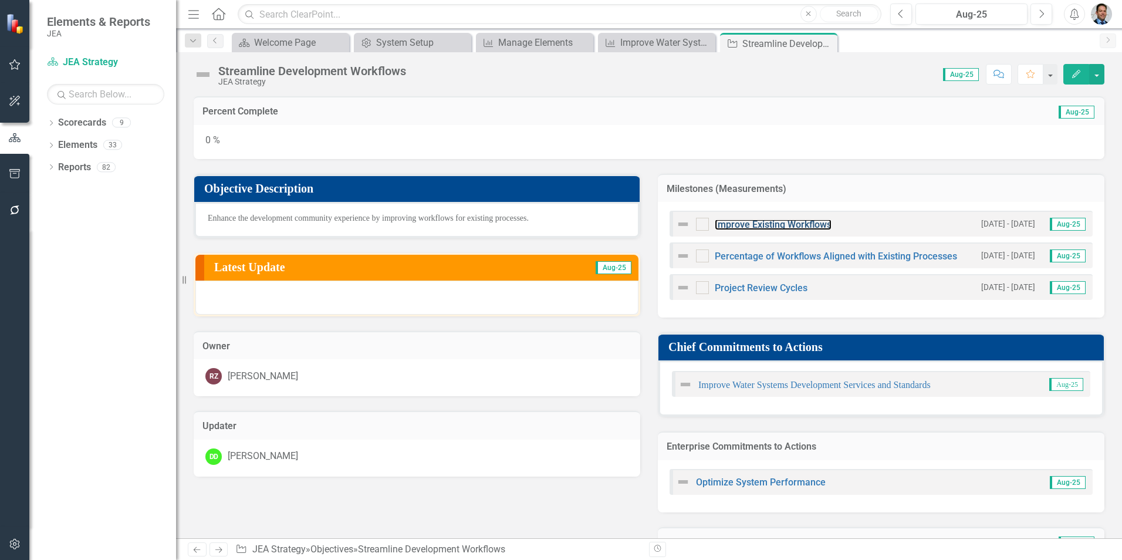
click at [773, 225] on link "Improve Existing Workflows" at bounding box center [773, 224] width 117 height 11
